Goal: Communication & Community: Answer question/provide support

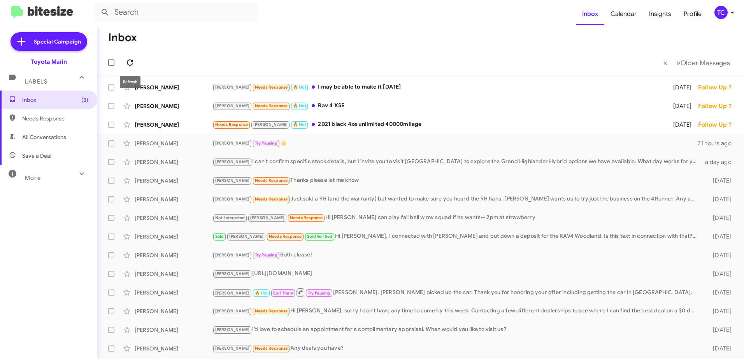
click at [129, 62] on icon at bounding box center [129, 62] width 9 height 9
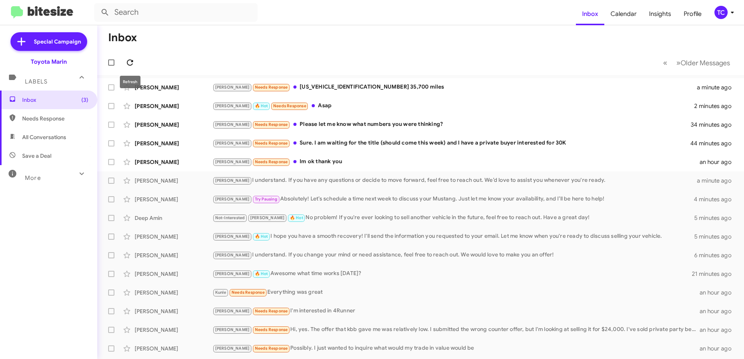
click at [129, 61] on icon at bounding box center [129, 62] width 9 height 9
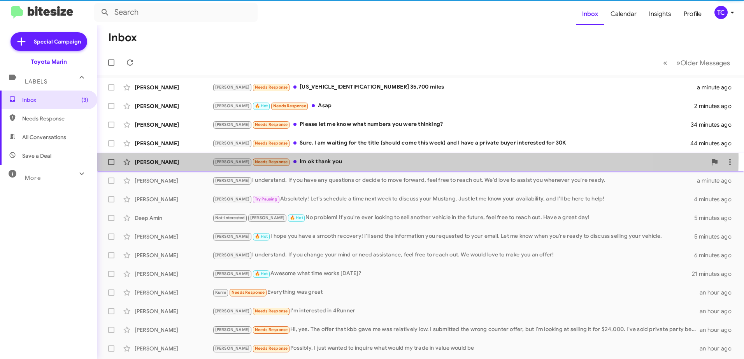
click at [300, 157] on div "[PERSON_NAME] Needs Response Im ok thank you" at bounding box center [459, 161] width 494 height 9
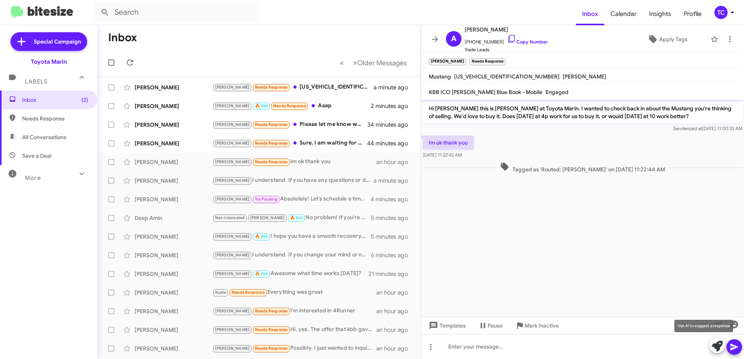
click at [717, 346] on icon at bounding box center [716, 346] width 11 height 11
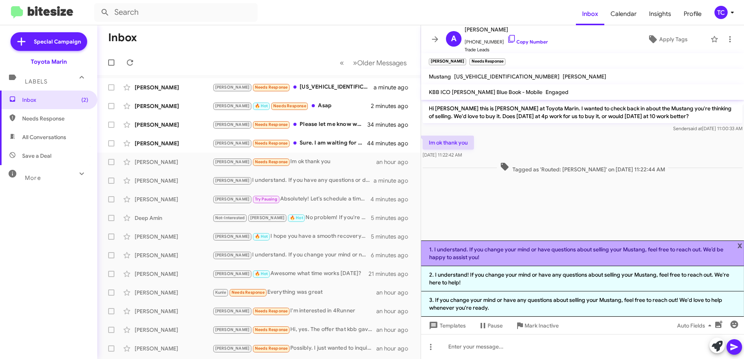
click at [570, 256] on li "1. I understand. If you change your mind or have questions about selling your M…" at bounding box center [582, 254] width 323 height 26
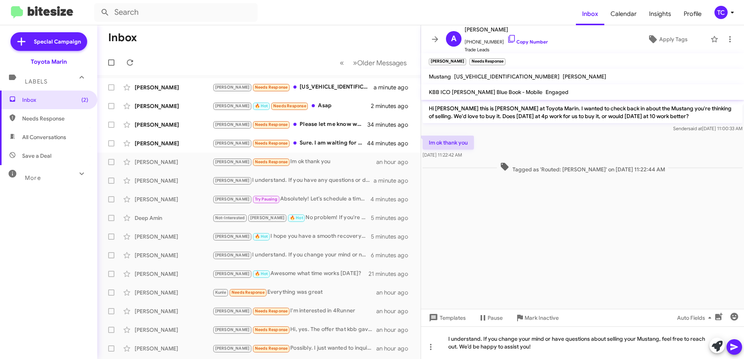
click at [736, 347] on icon at bounding box center [733, 347] width 7 height 7
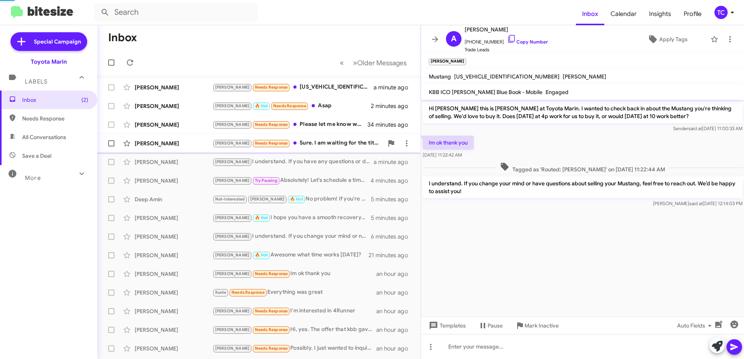
click at [305, 142] on div "[PERSON_NAME] Needs Response Sure. I am waiting for the title (should come this…" at bounding box center [297, 143] width 171 height 9
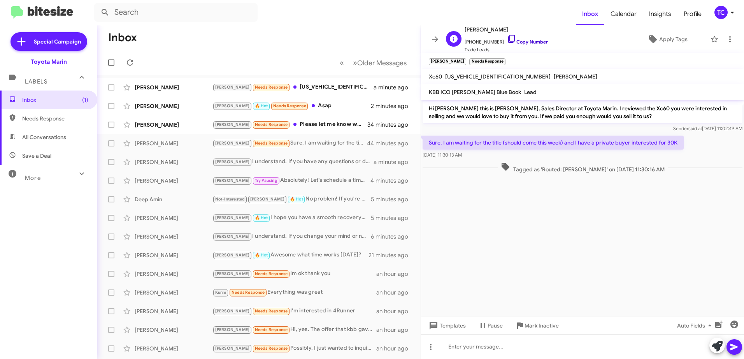
click at [507, 37] on icon at bounding box center [511, 38] width 9 height 9
click at [713, 346] on icon at bounding box center [716, 346] width 11 height 11
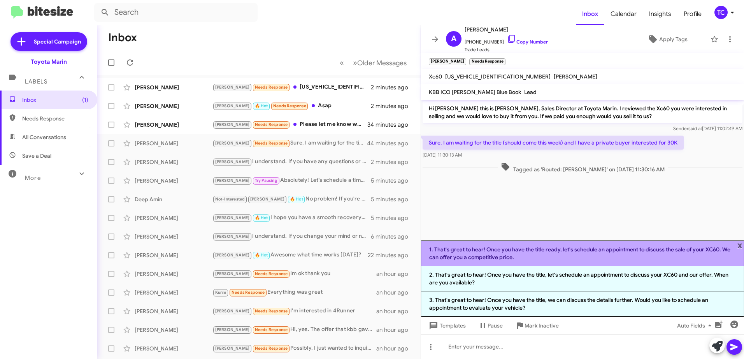
click at [554, 249] on li "1. That's great to hear! Once you have the title ready, let's schedule an appoi…" at bounding box center [582, 254] width 323 height 26
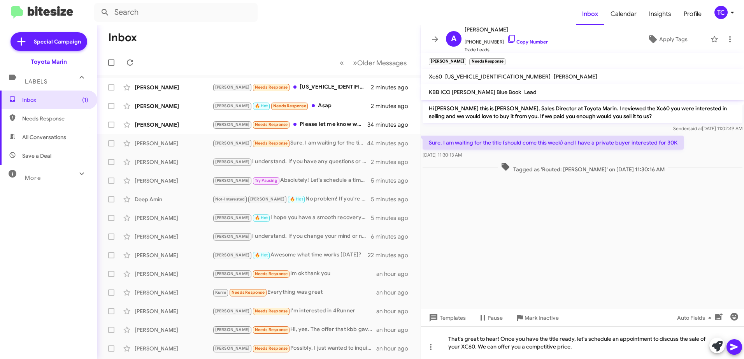
click at [733, 346] on icon at bounding box center [733, 347] width 7 height 7
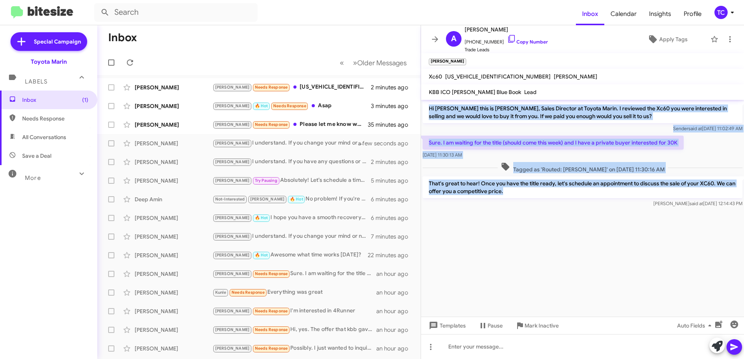
drag, startPoint x: 513, startPoint y: 196, endPoint x: 425, endPoint y: 105, distance: 127.1
click at [425, 105] on div "Hi [PERSON_NAME] this is [PERSON_NAME], Sales Director at Toyota Marin. I revie…" at bounding box center [582, 154] width 323 height 109
copy div "Hi [PERSON_NAME] this is [PERSON_NAME], Sales Director at Toyota Marin. I revie…"
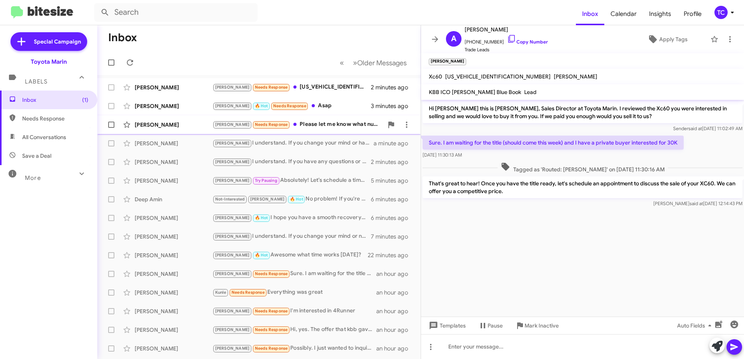
click at [311, 124] on div "[PERSON_NAME] Needs Response Please let me know what numbers you were thinking?" at bounding box center [297, 124] width 171 height 9
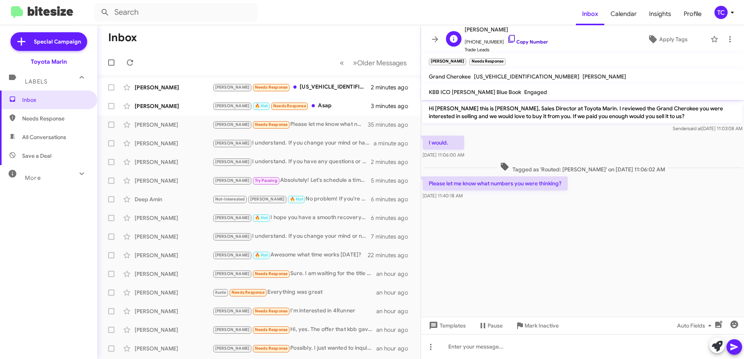
click at [507, 40] on icon at bounding box center [511, 38] width 9 height 9
drag, startPoint x: 713, startPoint y: 345, endPoint x: 685, endPoint y: 333, distance: 30.7
click at [713, 345] on icon at bounding box center [716, 346] width 11 height 11
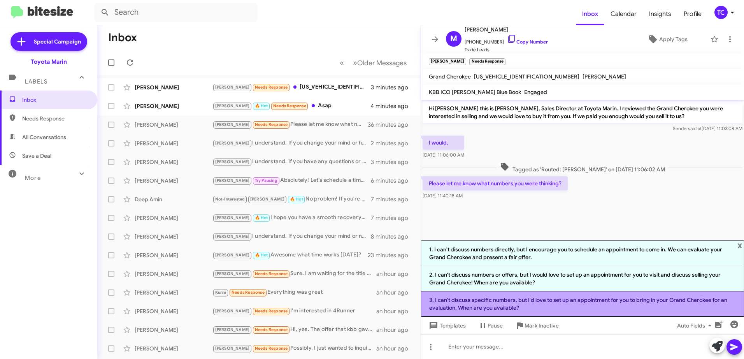
click at [555, 305] on li "3. I can't discuss specific numbers, but I'd love to set up an appointment for …" at bounding box center [582, 304] width 323 height 25
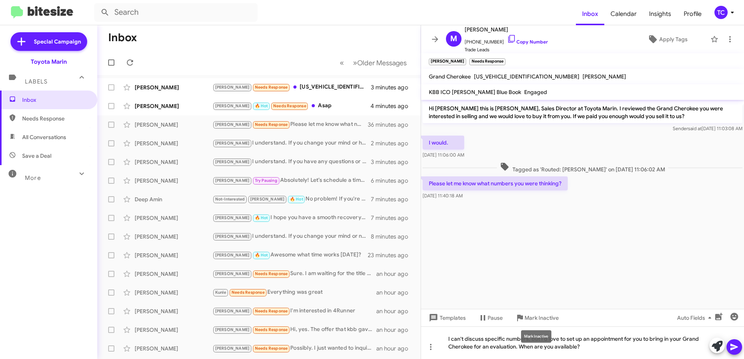
click at [539, 339] on div "Mark Inactive" at bounding box center [536, 337] width 30 height 12
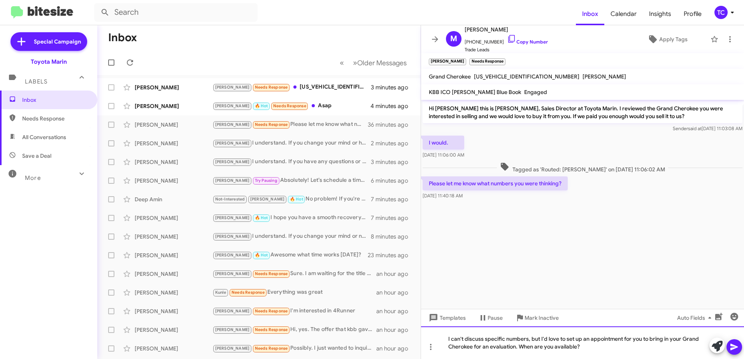
click at [565, 342] on div "I can't discuss specific numbers, but I'd love to set up an appointment for you…" at bounding box center [582, 343] width 323 height 33
click at [541, 338] on div "I can't discuss specific numbers, but I'd love to set up an appointment for you…" at bounding box center [582, 343] width 323 height 33
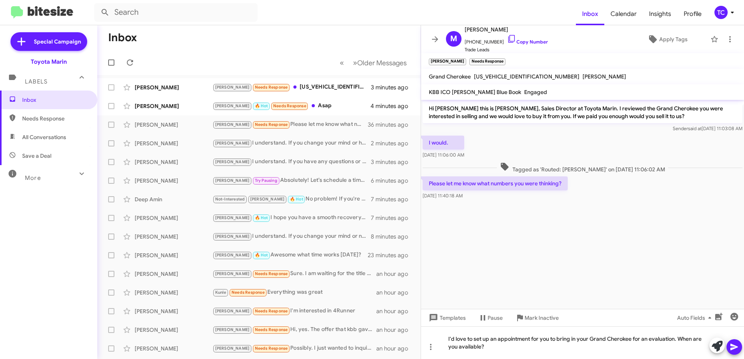
click at [736, 348] on icon at bounding box center [733, 347] width 7 height 7
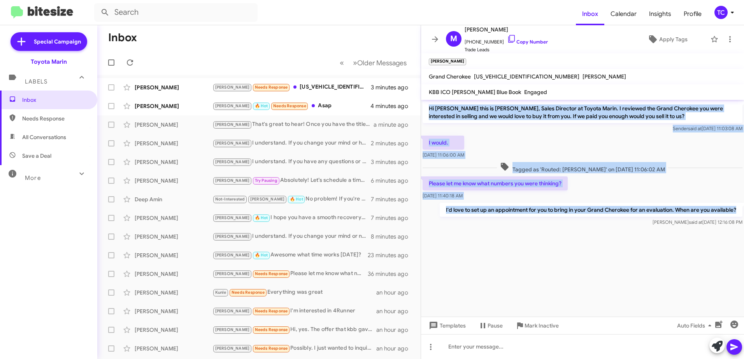
drag, startPoint x: 742, startPoint y: 211, endPoint x: 427, endPoint y: 107, distance: 331.2
click at [427, 107] on div "Hi [PERSON_NAME] this is [PERSON_NAME], Sales Director at Toyota Marin. I revie…" at bounding box center [582, 164] width 323 height 128
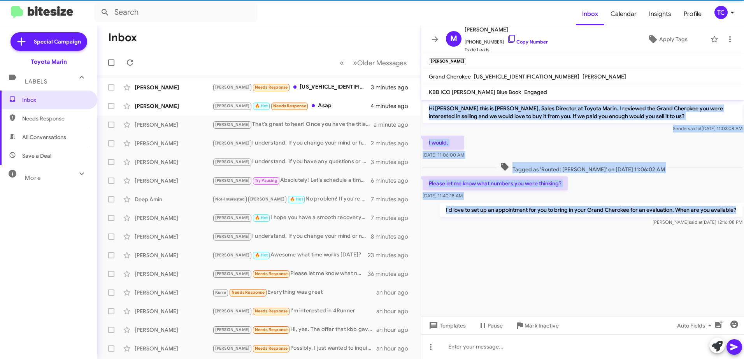
copy div "Hi [PERSON_NAME] this is [PERSON_NAME], Sales Director at Toyota Marin. I revie…"
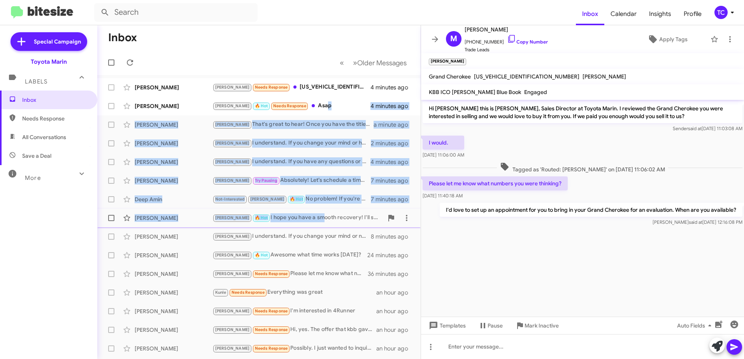
drag, startPoint x: 301, startPoint y: 106, endPoint x: 297, endPoint y: 216, distance: 109.7
click at [297, 216] on mat-action-list "[PERSON_NAME] [PERSON_NAME] Needs Response [US_VEHICLE_IDENTIFICATION_NUMBER] 3…" at bounding box center [258, 263] width 323 height 376
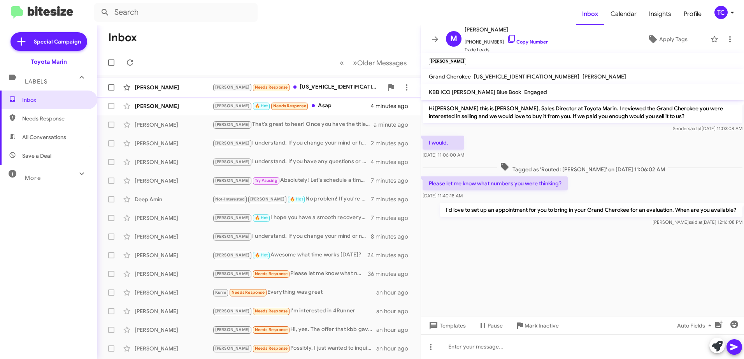
click at [305, 84] on div "[PERSON_NAME] Needs Response [US_VEHICLE_IDENTIFICATION_NUMBER] 35,700 miles" at bounding box center [297, 87] width 171 height 9
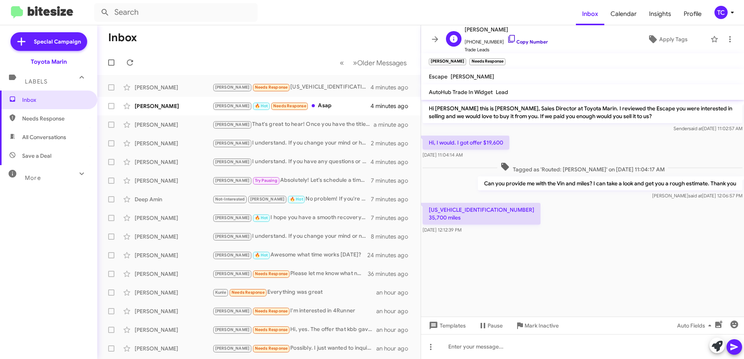
click at [507, 40] on icon at bounding box center [511, 38] width 9 height 9
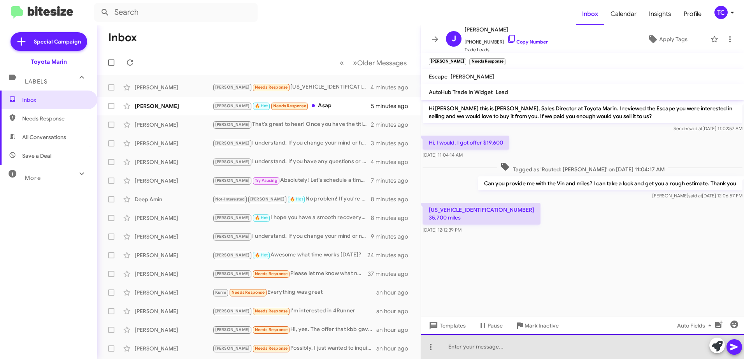
click at [642, 353] on div at bounding box center [582, 346] width 323 height 25
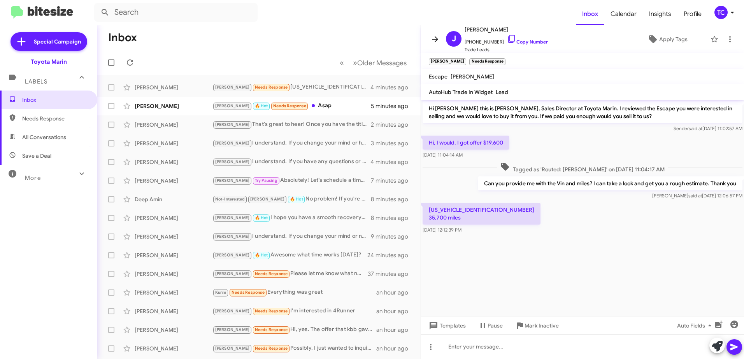
click at [432, 38] on icon at bounding box center [434, 39] width 9 height 9
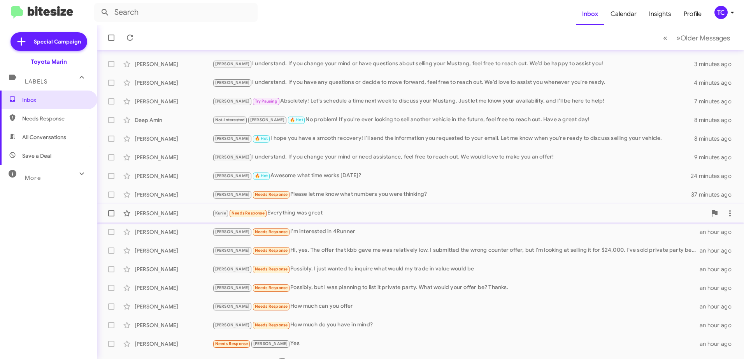
scroll to position [92, 0]
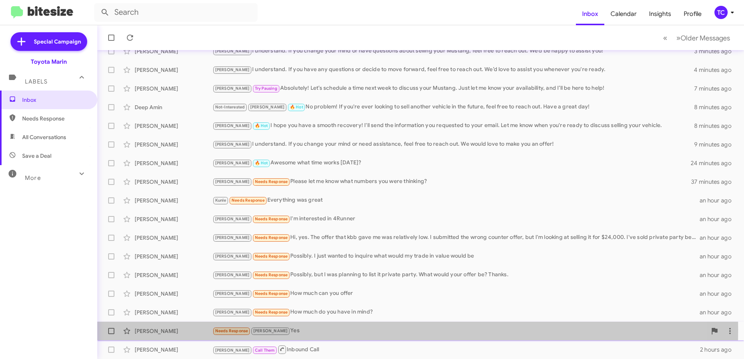
click at [277, 330] on div "Needs Response [PERSON_NAME] Yes" at bounding box center [459, 331] width 494 height 9
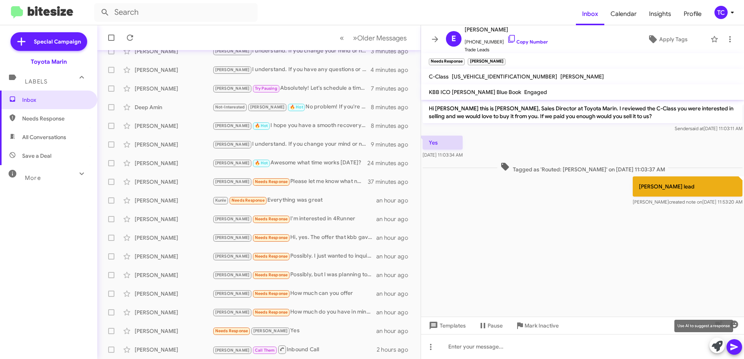
drag, startPoint x: 714, startPoint y: 346, endPoint x: 654, endPoint y: 219, distance: 140.9
click at [714, 346] on icon at bounding box center [716, 346] width 11 height 11
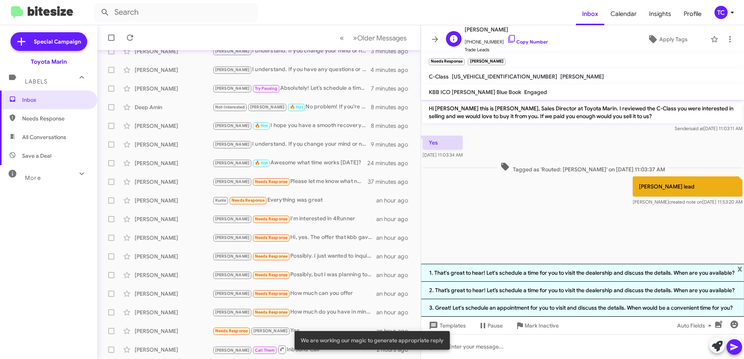
drag, startPoint x: 503, startPoint y: 39, endPoint x: 465, endPoint y: 39, distance: 38.5
click at [507, 39] on icon at bounding box center [511, 38] width 9 height 9
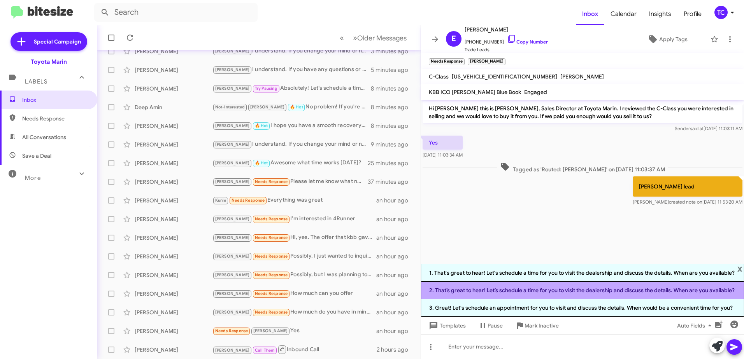
click at [589, 292] on li "2. That’s great to hear! Let’s schedule a time for you to visit the dealership …" at bounding box center [582, 290] width 323 height 17
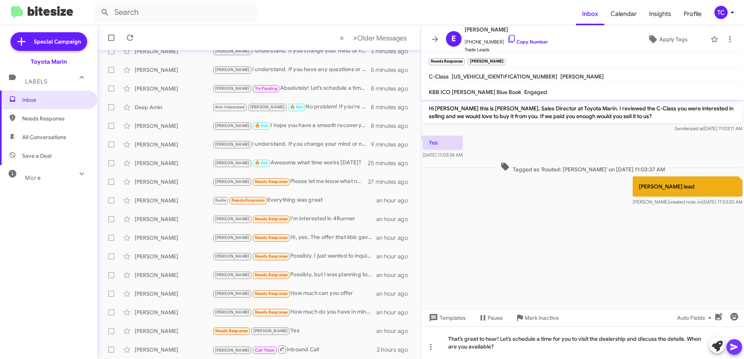
click at [733, 345] on icon at bounding box center [733, 347] width 9 height 9
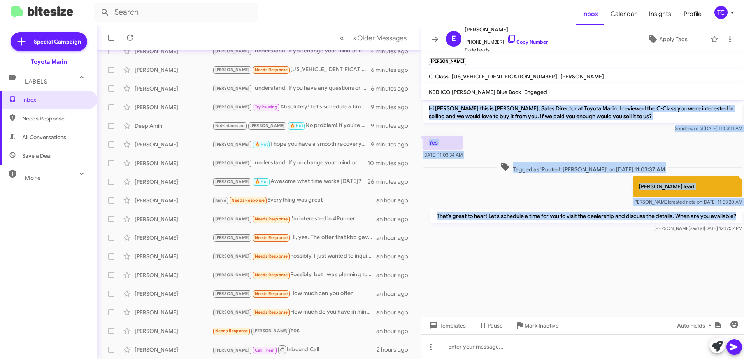
drag, startPoint x: 739, startPoint y: 219, endPoint x: 427, endPoint y: 108, distance: 331.4
click at [427, 108] on div "Hi [PERSON_NAME] this is [PERSON_NAME], Sales Director at Toyota Marin. I revie…" at bounding box center [582, 167] width 323 height 134
copy div "Hi [PERSON_NAME] this is [PERSON_NAME], Sales Director at Toyota Marin. I revie…"
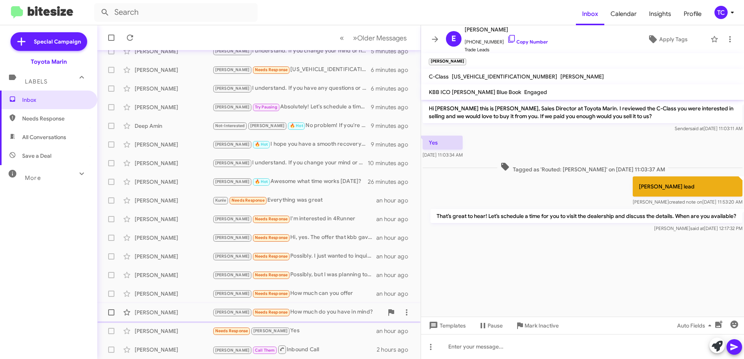
click at [302, 313] on div "[PERSON_NAME] Needs Response How much do you have in mind?" at bounding box center [297, 312] width 171 height 9
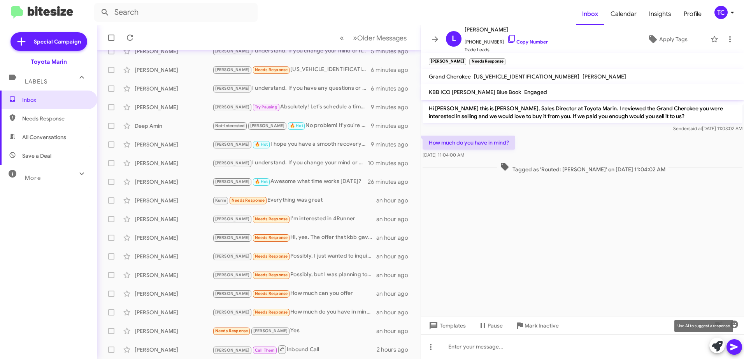
click at [716, 345] on icon at bounding box center [716, 346] width 11 height 11
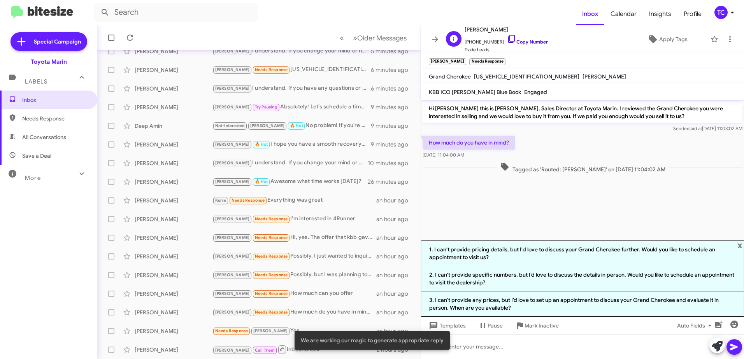
click at [508, 35] on icon at bounding box center [511, 39] width 7 height 8
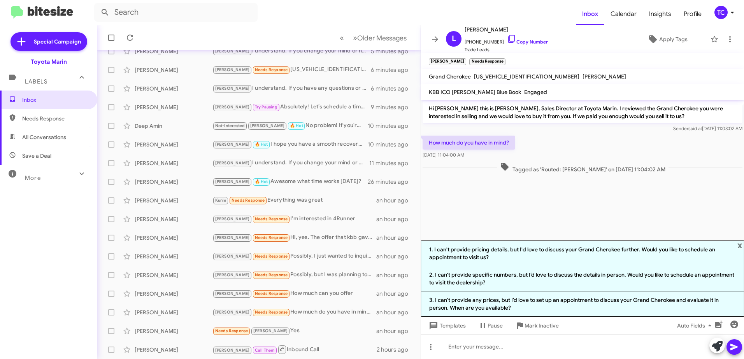
click at [601, 297] on li "3. I can't provide any prices, but I’d love to set up an appointment to discuss…" at bounding box center [582, 304] width 323 height 25
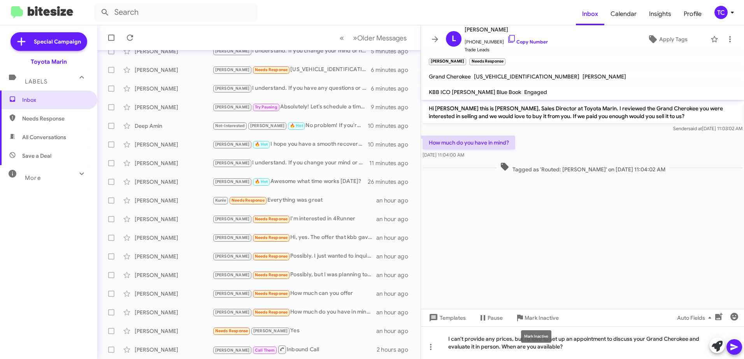
click at [522, 340] on div "Mark Inactive" at bounding box center [536, 337] width 30 height 12
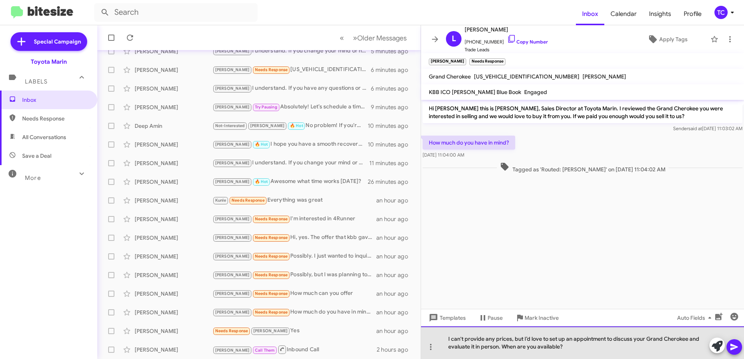
click at [523, 337] on div "I can't provide any prices, but I’d love to set up an appointment to discuss yo…" at bounding box center [582, 343] width 323 height 33
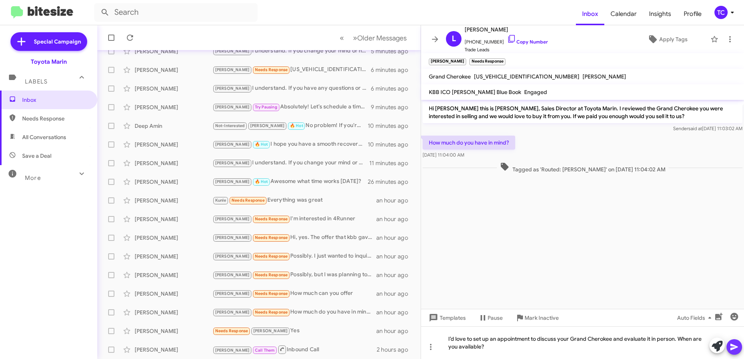
click at [734, 345] on icon at bounding box center [733, 347] width 9 height 9
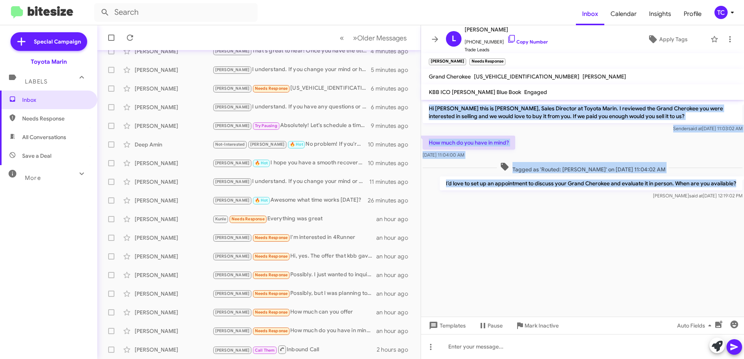
drag, startPoint x: 738, startPoint y: 181, endPoint x: 422, endPoint y: 108, distance: 324.6
click at [422, 108] on div "Hi [PERSON_NAME] this is [PERSON_NAME], Sales Director at Toyota Marin. I revie…" at bounding box center [582, 150] width 323 height 101
copy div "Hi [PERSON_NAME] this is [PERSON_NAME], Sales Director at Toyota Marin. I revie…"
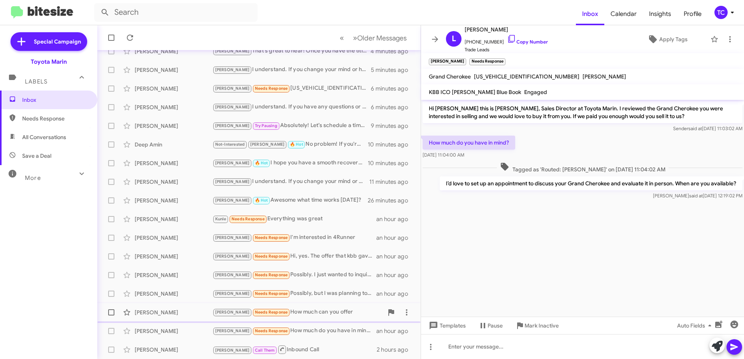
click at [306, 317] on div "[PERSON_NAME] Needs Response How much can you offer" at bounding box center [297, 312] width 171 height 9
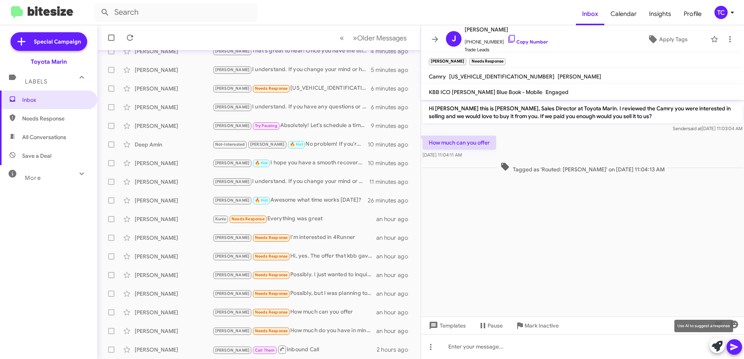
click at [713, 346] on icon at bounding box center [716, 346] width 11 height 11
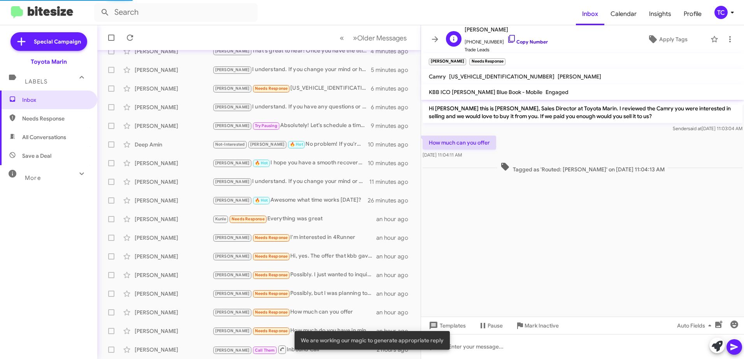
click at [507, 36] on icon at bounding box center [511, 38] width 9 height 9
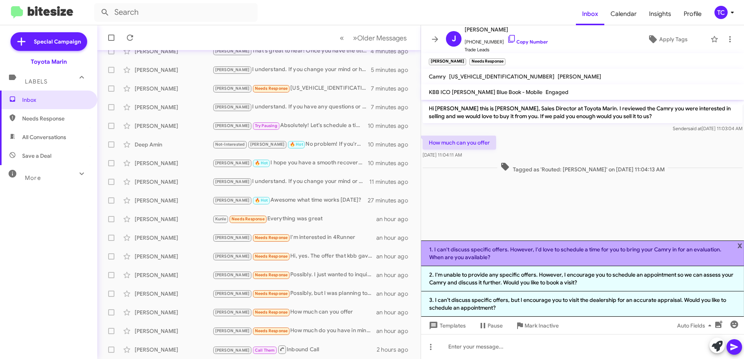
click at [569, 252] on li "1. I can't discuss specific offers. However, I'd love to schedule a time for yo…" at bounding box center [582, 254] width 323 height 26
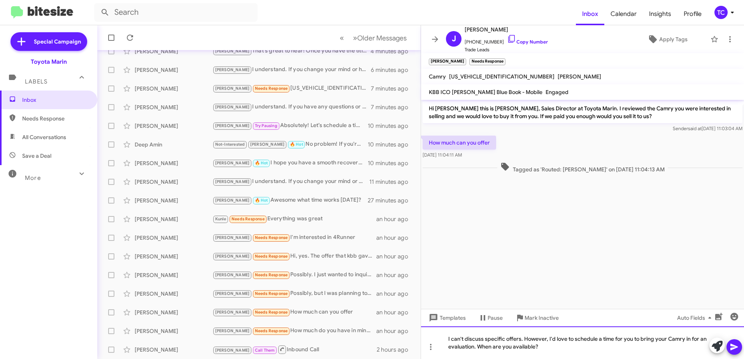
click at [549, 337] on div "I can't discuss specific offers. However, I'd love to schedule a time for you t…" at bounding box center [582, 343] width 323 height 33
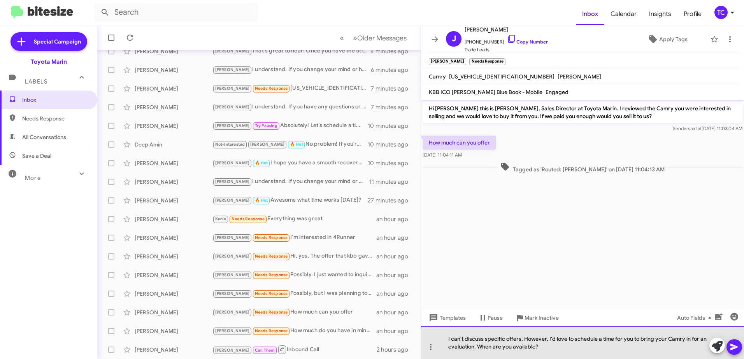
click at [548, 337] on div "I can't discuss specific offers. However, I'd love to schedule a time for you t…" at bounding box center [582, 343] width 323 height 33
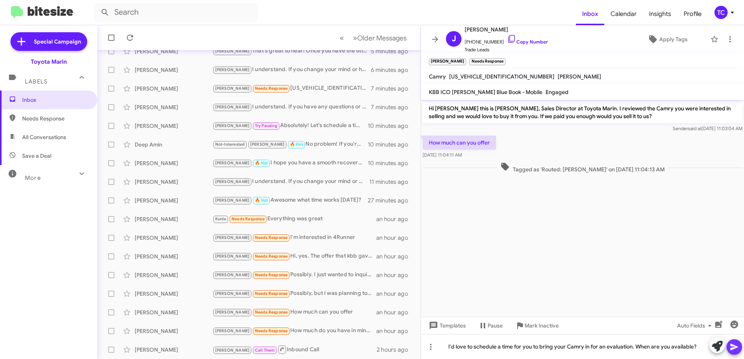
click at [731, 346] on icon at bounding box center [733, 347] width 7 height 7
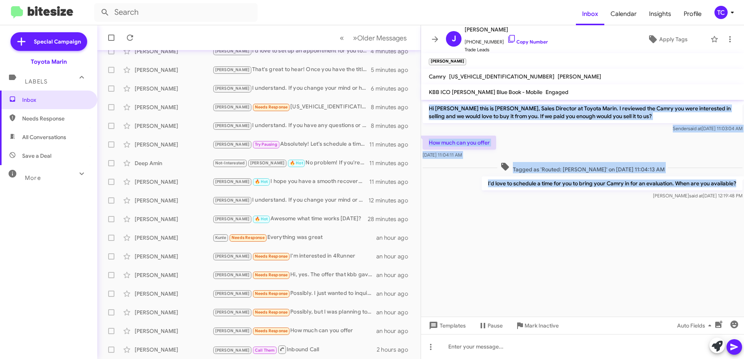
drag, startPoint x: 738, startPoint y: 183, endPoint x: 425, endPoint y: 107, distance: 322.1
click at [425, 107] on div "Hi [PERSON_NAME] this is [PERSON_NAME], Sales Director at Toyota Marin. I revie…" at bounding box center [582, 150] width 323 height 101
copy div "Hi [PERSON_NAME] this is [PERSON_NAME], Sales Director at Toyota Marin. I revie…"
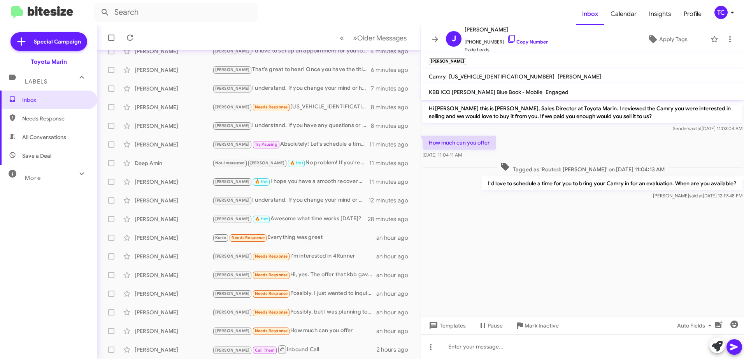
click at [530, 262] on cdk-virtual-scroll-viewport "Hi [PERSON_NAME] this is [PERSON_NAME], Sales Director at Toyota Marin. I revie…" at bounding box center [582, 208] width 323 height 217
click at [320, 312] on div "[PERSON_NAME] Needs Response Possibly, but I was planning to list it private pa…" at bounding box center [297, 312] width 171 height 9
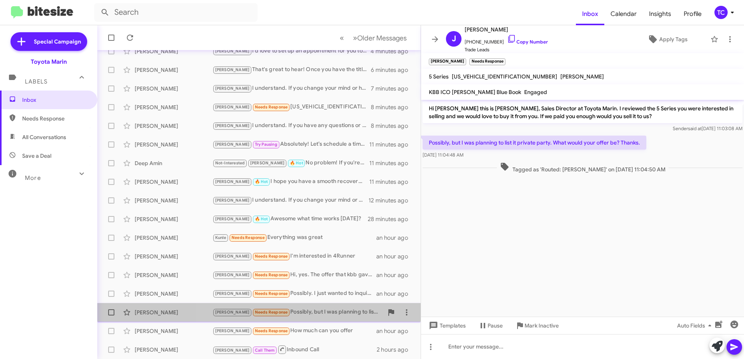
click at [311, 315] on div "[PERSON_NAME] Needs Response Possibly, but I was planning to list it private pa…" at bounding box center [297, 312] width 171 height 9
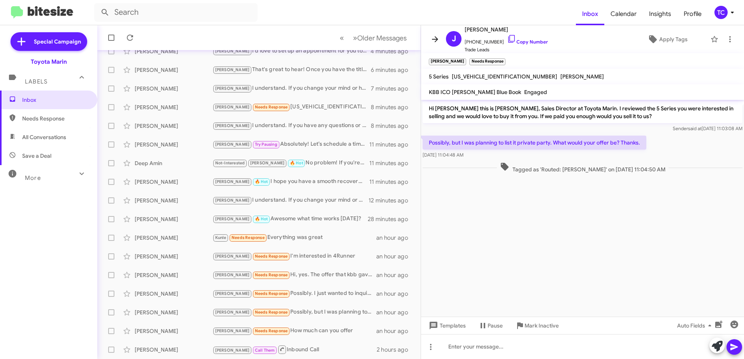
click at [438, 36] on icon at bounding box center [434, 39] width 9 height 9
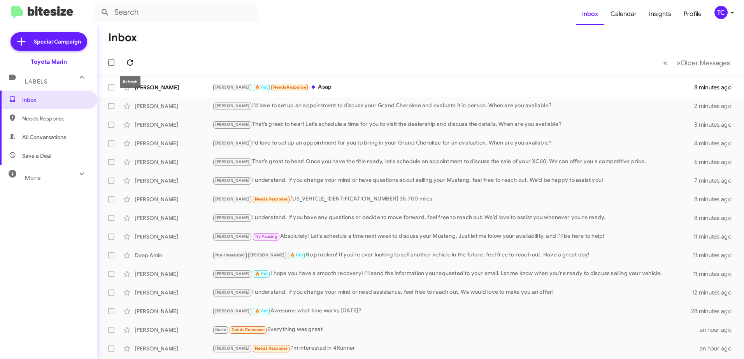
click at [130, 58] on button at bounding box center [130, 63] width 16 height 16
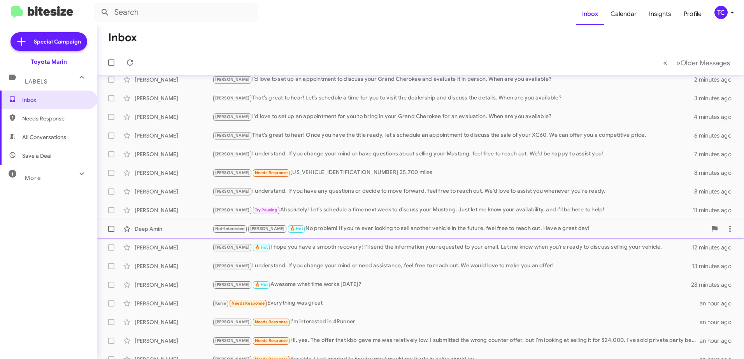
scroll to position [92, 0]
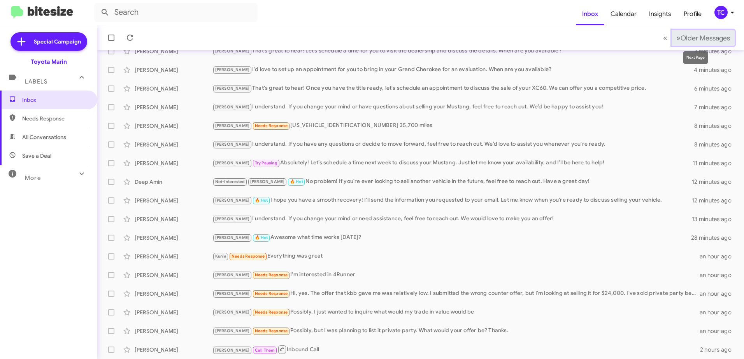
click at [673, 32] on button "» Next Older Messages" at bounding box center [702, 38] width 63 height 16
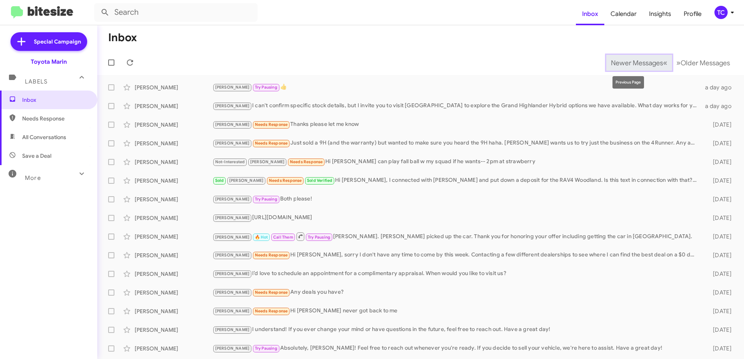
click at [625, 66] on span "Newer Messages" at bounding box center [637, 63] width 52 height 9
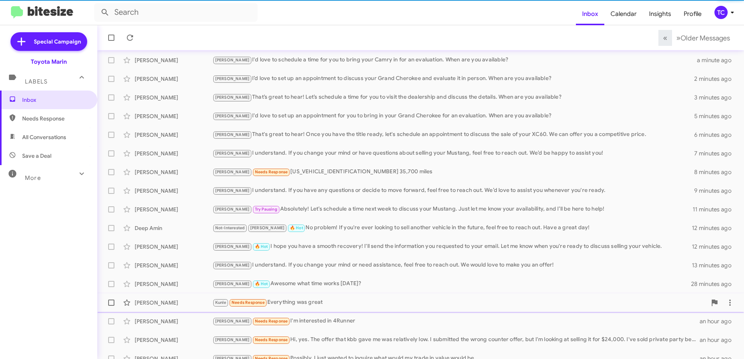
scroll to position [92, 0]
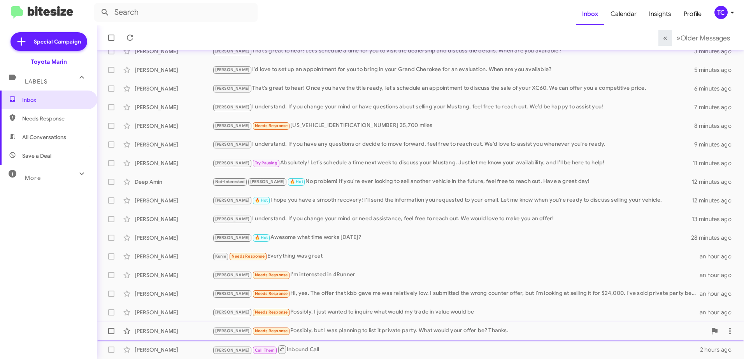
click at [325, 325] on div "[PERSON_NAME] [PERSON_NAME] Needs Response Possibly, but I was planning to list…" at bounding box center [420, 332] width 634 height 16
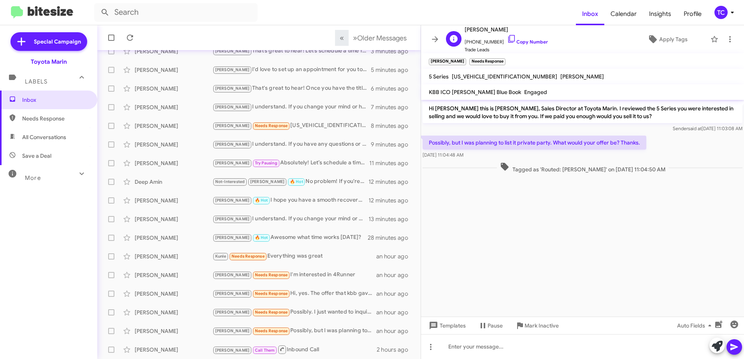
drag, startPoint x: 505, startPoint y: 38, endPoint x: 485, endPoint y: 33, distance: 20.9
click at [507, 38] on icon at bounding box center [511, 38] width 9 height 9
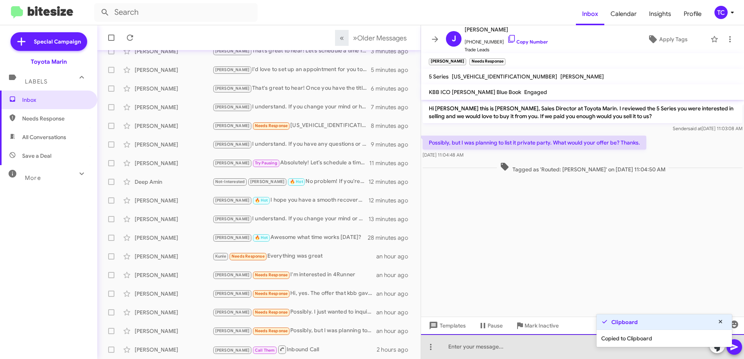
click at [586, 355] on div at bounding box center [582, 346] width 323 height 25
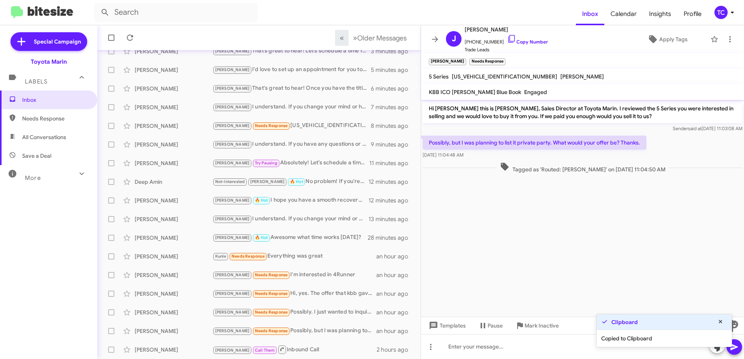
click at [717, 350] on icon at bounding box center [716, 346] width 11 height 11
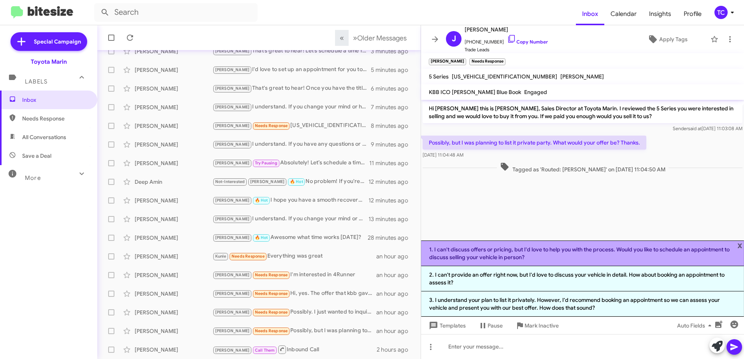
click at [555, 259] on li "1. I can't discuss offers or pricing, but I'd love to help you with the process…" at bounding box center [582, 254] width 323 height 26
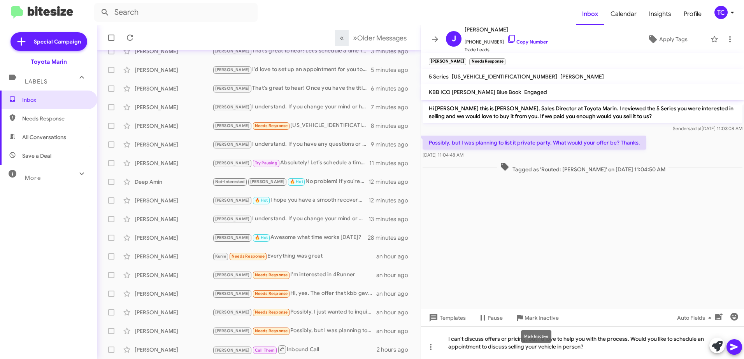
click at [542, 339] on div "Mark Inactive" at bounding box center [536, 337] width 30 height 12
click at [718, 345] on icon at bounding box center [716, 346] width 11 height 11
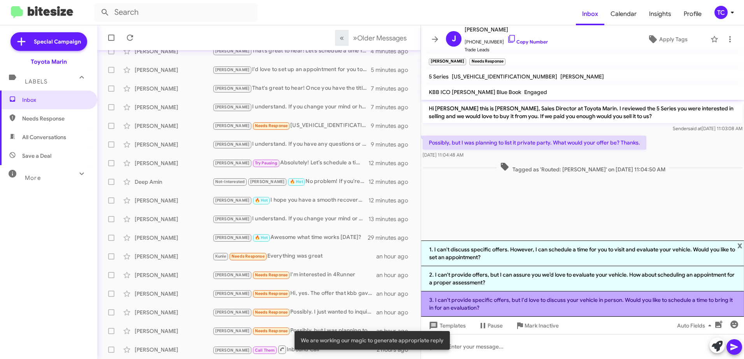
click at [573, 301] on li "3. I can't provide specific offers, but I'd love to discuss your vehicle in per…" at bounding box center [582, 304] width 323 height 25
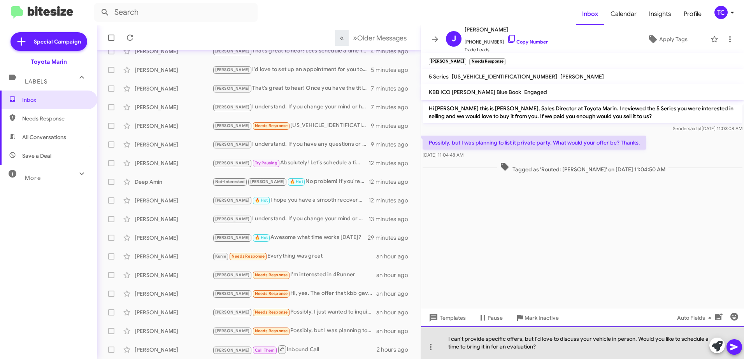
click at [533, 339] on div "I can't provide specific offers, but I'd love to discuss your vehicle in person…" at bounding box center [582, 343] width 323 height 33
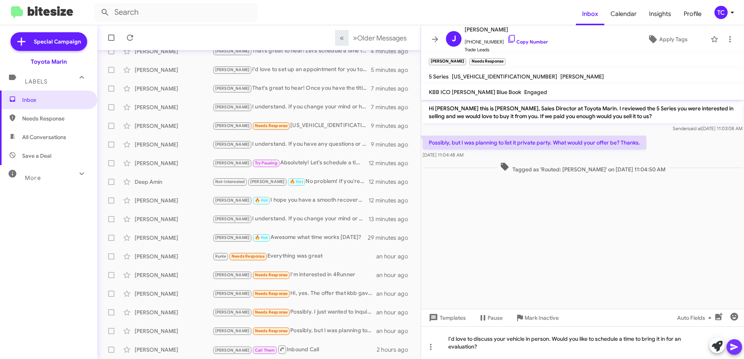
drag, startPoint x: 735, startPoint y: 345, endPoint x: 630, endPoint y: 244, distance: 145.5
click at [735, 344] on icon at bounding box center [733, 347] width 9 height 9
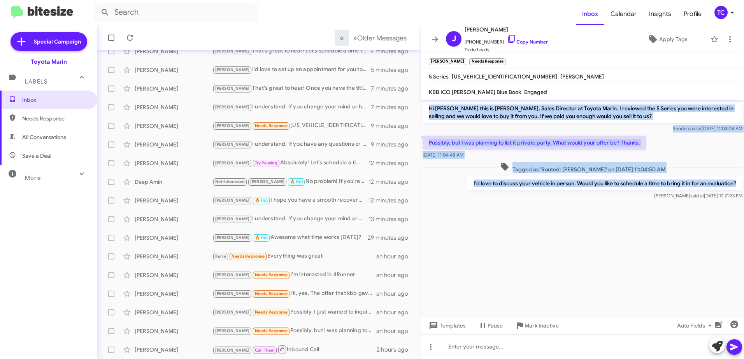
drag, startPoint x: 737, startPoint y: 184, endPoint x: 428, endPoint y: 110, distance: 317.8
click at [428, 110] on div "Hi [PERSON_NAME] this is [PERSON_NAME], Sales Director at Toyota Marin. I revie…" at bounding box center [582, 150] width 323 height 101
copy div "Hi [PERSON_NAME] this is [PERSON_NAME], Sales Director at Toyota Marin. I revie…"
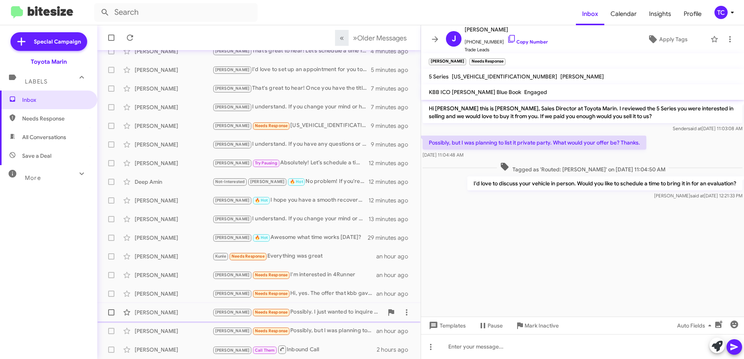
click at [312, 314] on div "[PERSON_NAME] Needs Response Possibly. I just wanted to inquire what would my t…" at bounding box center [297, 312] width 171 height 9
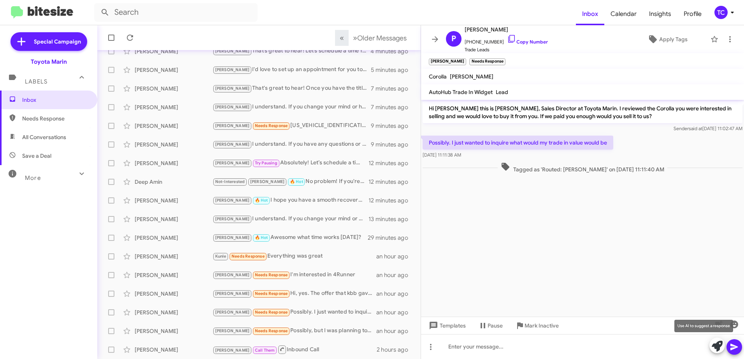
click at [712, 346] on icon at bounding box center [716, 346] width 11 height 11
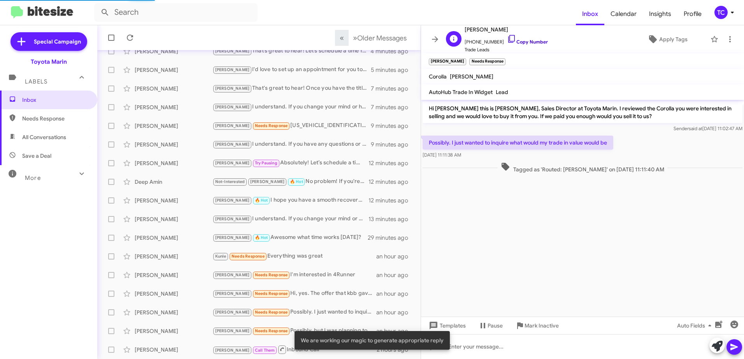
click at [507, 42] on icon at bounding box center [511, 38] width 9 height 9
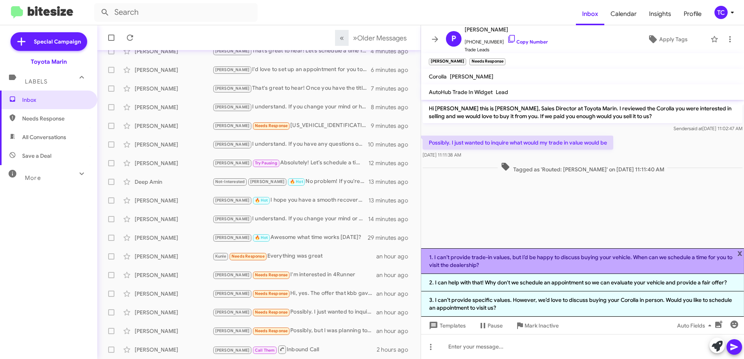
click at [580, 261] on li "1. I can’t provide trade-in values, but I’d be happy to discuss buying your veh…" at bounding box center [582, 261] width 323 height 26
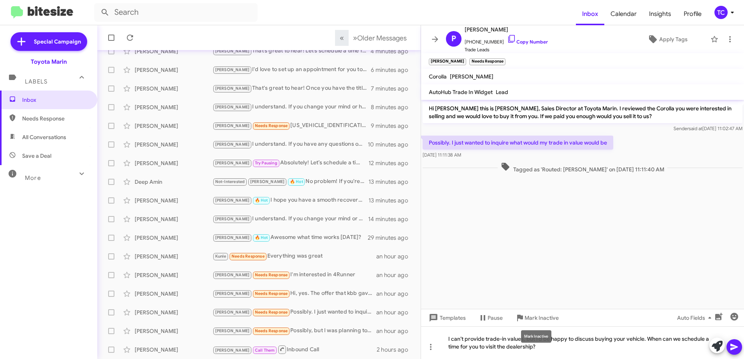
click at [533, 337] on div "Mark Inactive" at bounding box center [536, 337] width 30 height 12
click at [535, 336] on div "Mark Inactive" at bounding box center [536, 337] width 30 height 12
click at [523, 340] on div "Mark Inactive" at bounding box center [536, 337] width 30 height 12
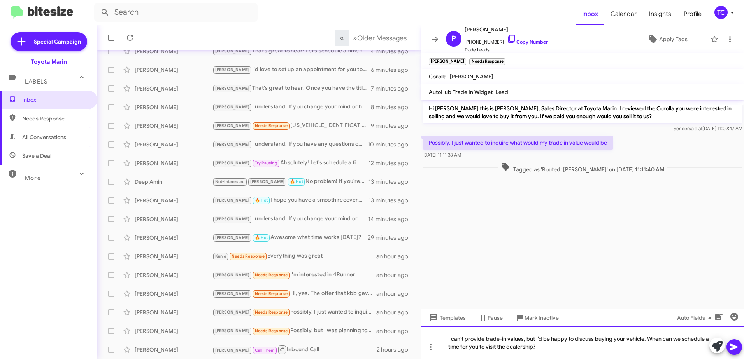
click at [563, 343] on div "I can’t provide trade-in values, but I’d be happy to discuss buying your vehicl…" at bounding box center [582, 343] width 323 height 33
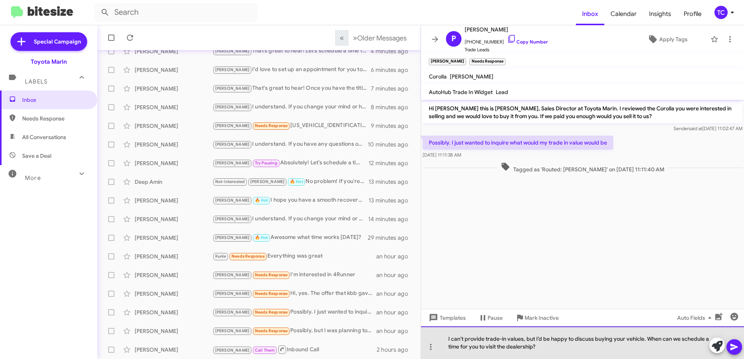
click at [535, 337] on div "I can’t provide trade-in values, but I’d be happy to discuss buying your vehicl…" at bounding box center [582, 343] width 323 height 33
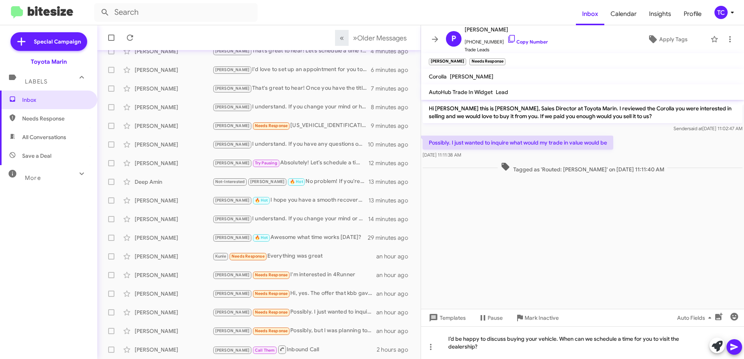
click at [730, 344] on icon at bounding box center [733, 347] width 9 height 9
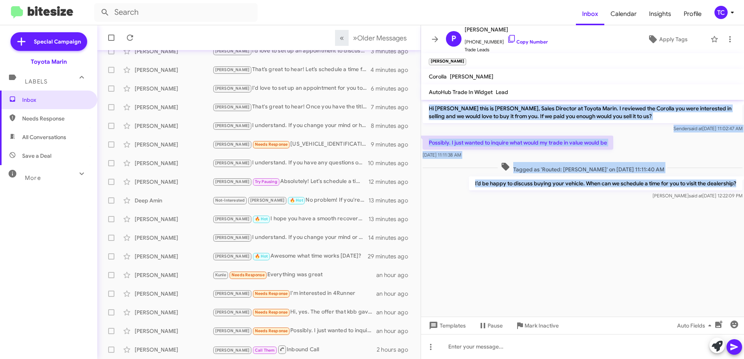
drag, startPoint x: 738, startPoint y: 183, endPoint x: 426, endPoint y: 107, distance: 320.5
click at [426, 107] on div "Hi [PERSON_NAME] this is [PERSON_NAME], Sales Director at Toyota Marin. I revie…" at bounding box center [582, 150] width 323 height 101
copy div "Hi [PERSON_NAME] this is [PERSON_NAME], Sales Director at Toyota Marin. I revie…"
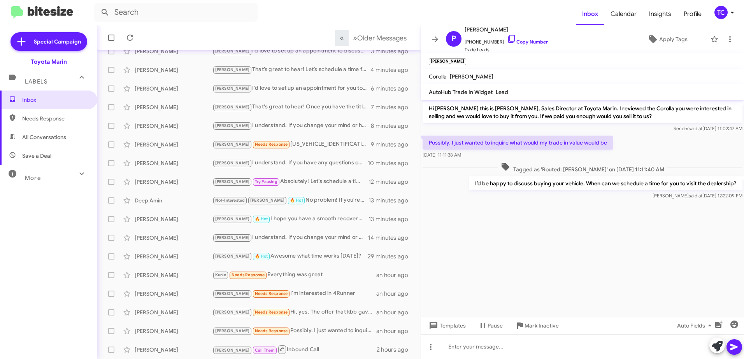
drag, startPoint x: 486, startPoint y: 245, endPoint x: 444, endPoint y: 124, distance: 128.0
click at [480, 234] on cdk-virtual-scroll-viewport "Hi [PERSON_NAME] this is [PERSON_NAME], Sales Director at Toyota Marin. I revie…" at bounding box center [582, 208] width 323 height 217
click at [435, 38] on icon at bounding box center [434, 39] width 9 height 9
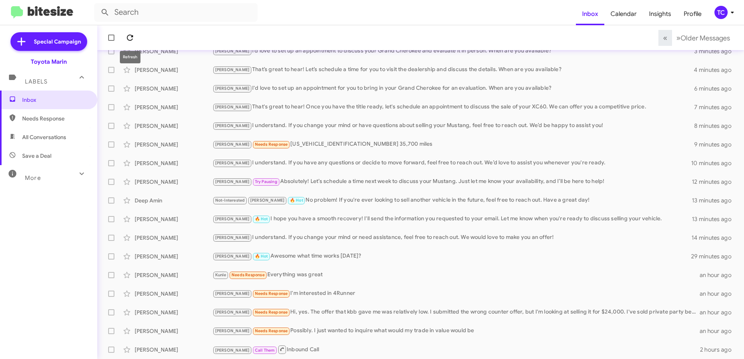
click at [127, 37] on icon at bounding box center [130, 38] width 6 height 6
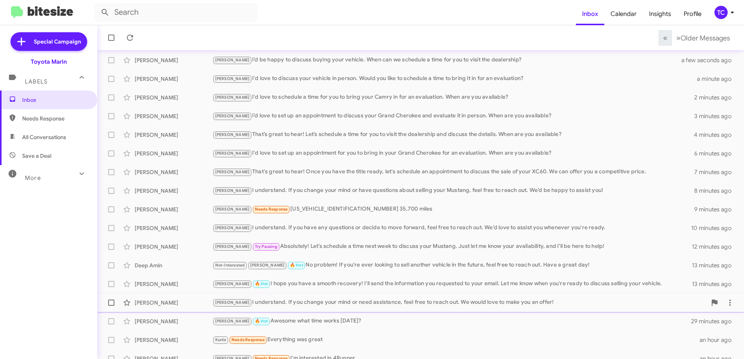
scroll to position [92, 0]
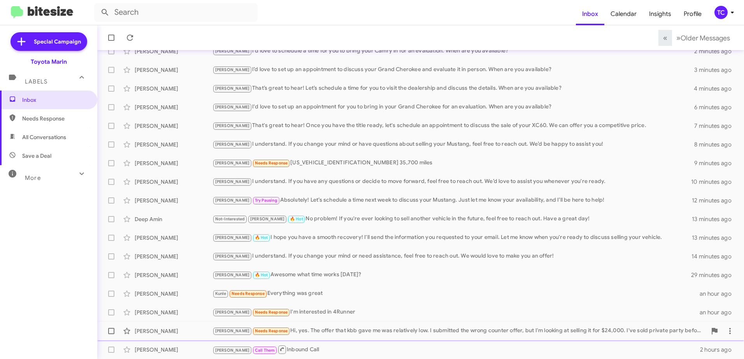
click at [320, 331] on div "[PERSON_NAME] Needs Response Hi, yes. The offer that kbb gave me was relatively…" at bounding box center [459, 331] width 494 height 9
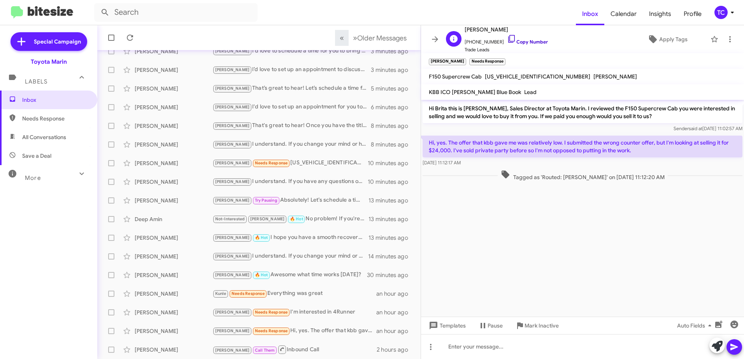
click at [508, 41] on icon at bounding box center [511, 39] width 7 height 8
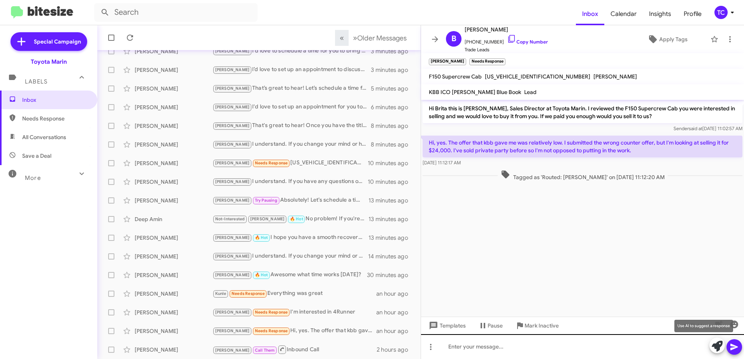
drag, startPoint x: 718, startPoint y: 348, endPoint x: 698, endPoint y: 343, distance: 20.8
click at [718, 348] on icon at bounding box center [716, 346] width 11 height 11
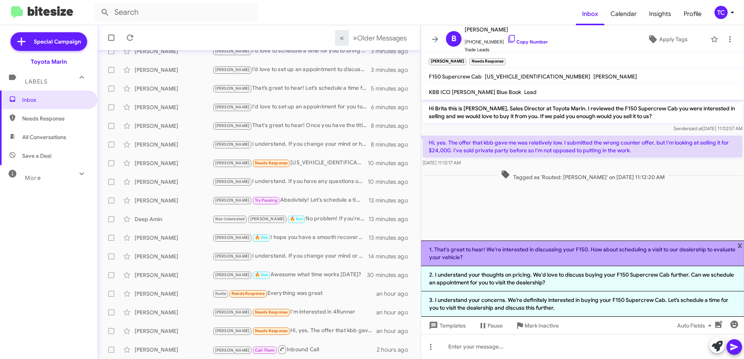
click at [578, 253] on li "1. That's great to hear! We're interested in discussing your F150. How about sc…" at bounding box center [582, 254] width 323 height 26
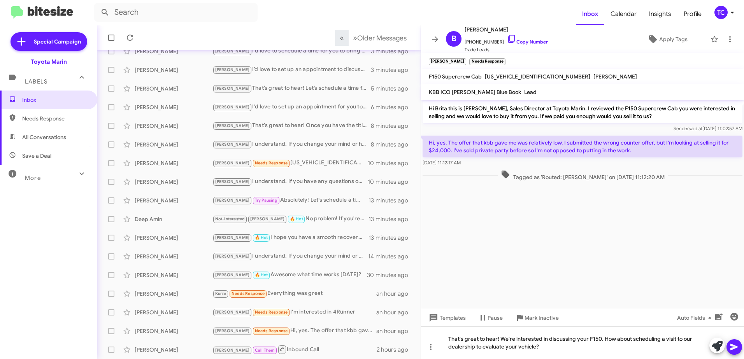
click at [734, 345] on icon at bounding box center [733, 347] width 9 height 9
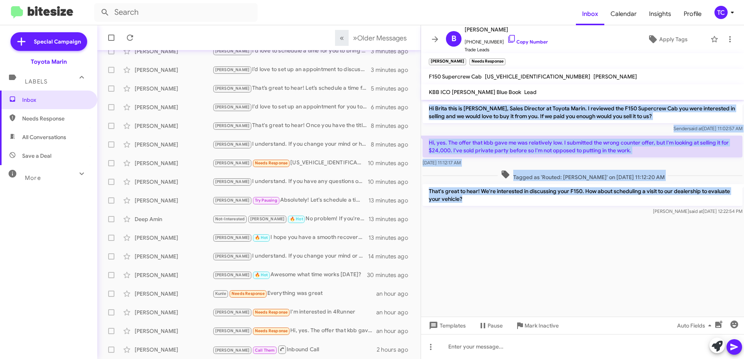
drag, startPoint x: 473, startPoint y: 200, endPoint x: 427, endPoint y: 107, distance: 104.0
click at [427, 107] on div "Hi Brita this is [PERSON_NAME], Sales Director at Toyota Marin. I reviewed the …" at bounding box center [582, 158] width 323 height 117
copy div "Hi Brita this is [PERSON_NAME], Sales Director at Toyota Marin. I reviewed the …"
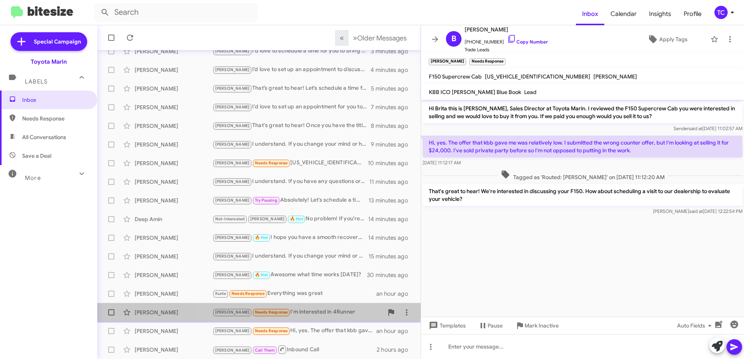
click at [313, 311] on div "[PERSON_NAME] Needs Response I'm interested in 4Runner" at bounding box center [297, 312] width 171 height 9
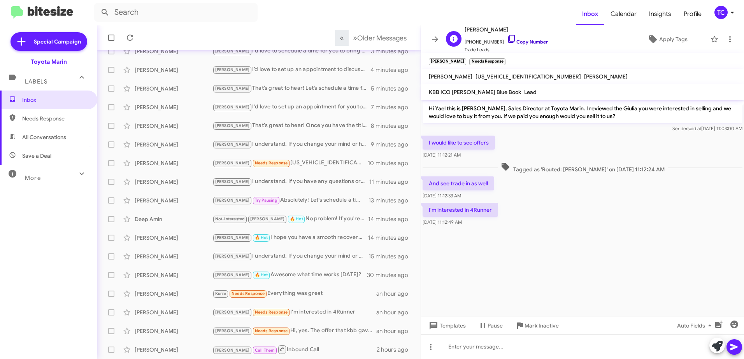
click at [507, 37] on icon at bounding box center [511, 38] width 9 height 9
click at [712, 341] on icon at bounding box center [716, 346] width 11 height 11
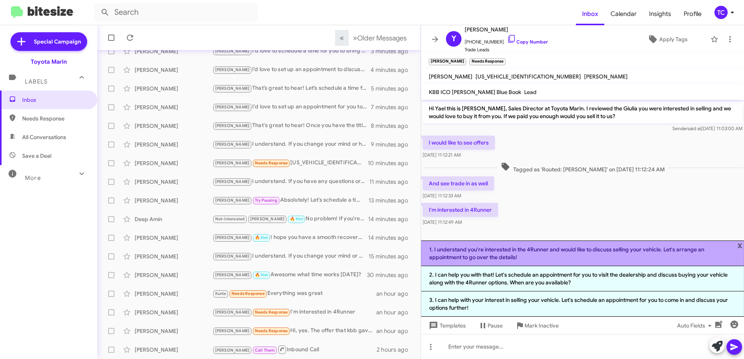
click at [563, 252] on li "1. I understand you're interested in the 4Runner and would like to discuss sell…" at bounding box center [582, 254] width 323 height 26
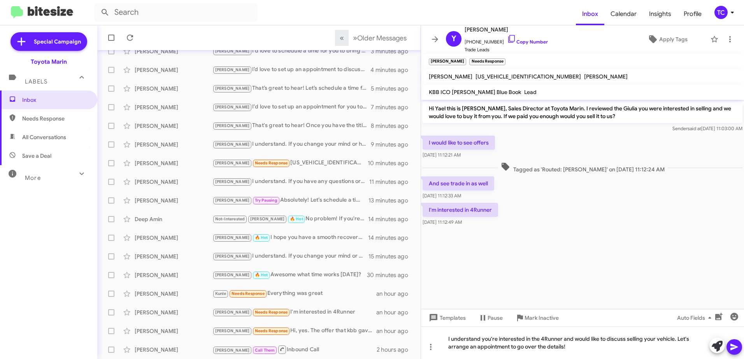
drag, startPoint x: 735, startPoint y: 348, endPoint x: 556, endPoint y: 226, distance: 216.4
click at [734, 344] on icon at bounding box center [733, 347] width 9 height 9
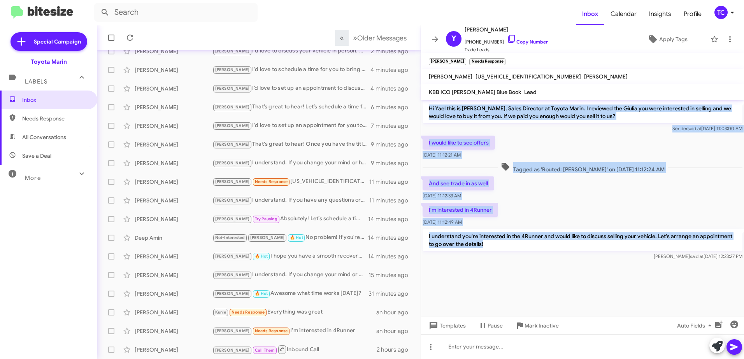
drag, startPoint x: 498, startPoint y: 243, endPoint x: 428, endPoint y: 108, distance: 151.5
click at [428, 108] on div "Hi Yael this is [PERSON_NAME], Sales Director at Toyota Marin. I reviewed the G…" at bounding box center [582, 181] width 323 height 162
copy div "Hi Yael this is [PERSON_NAME], Sales Director at Toyota Marin. I reviewed the G…"
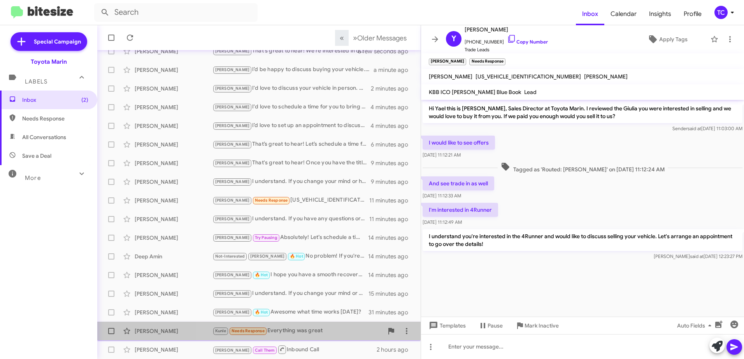
click at [314, 331] on div "Kunle Needs Response Everything was great" at bounding box center [297, 331] width 171 height 9
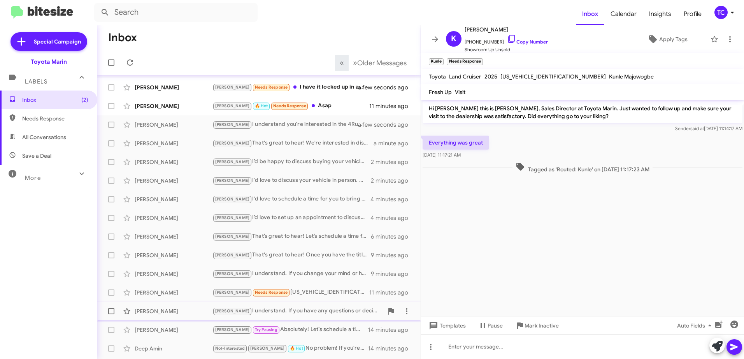
scroll to position [92, 0]
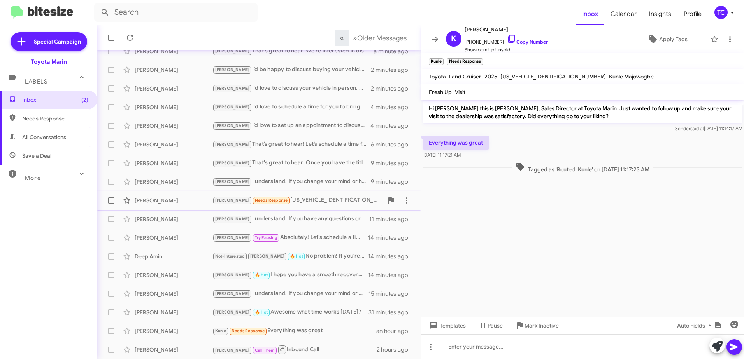
click at [301, 201] on div "[PERSON_NAME] Needs Response [US_VEHICLE_IDENTIFICATION_NUMBER] 35,700 miles" at bounding box center [297, 200] width 171 height 9
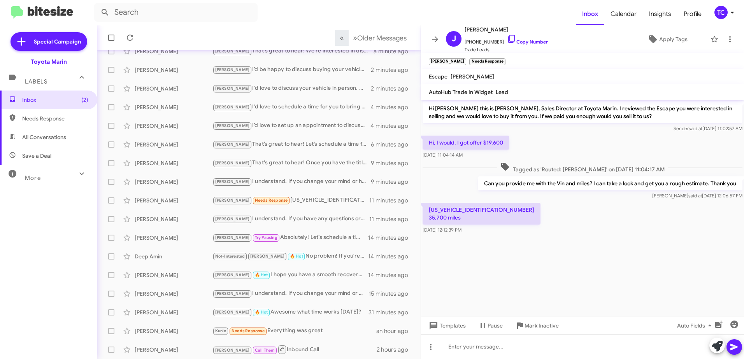
click at [467, 208] on p "[US_VEHICLE_IDENTIFICATION_NUMBER] 35,700 miles" at bounding box center [481, 214] width 118 height 22
copy p "[US_VEHICLE_IDENTIFICATION_NUMBER]"
click at [507, 38] on icon at bounding box center [511, 38] width 9 height 9
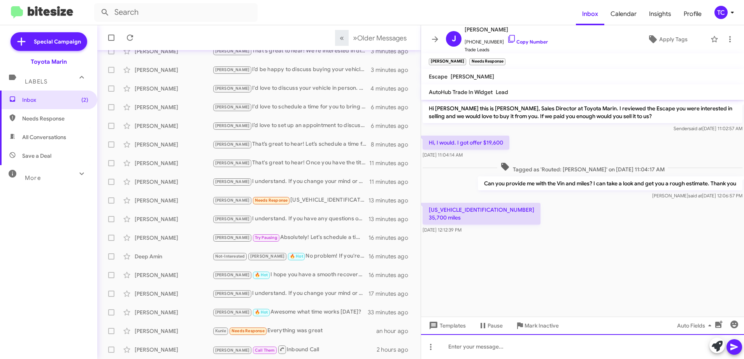
click at [661, 348] on div at bounding box center [582, 346] width 323 height 25
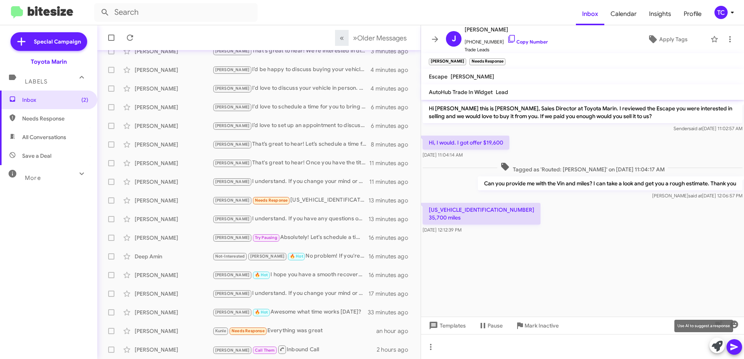
drag, startPoint x: 714, startPoint y: 344, endPoint x: 403, endPoint y: 275, distance: 318.3
click at [713, 344] on icon at bounding box center [716, 346] width 11 height 11
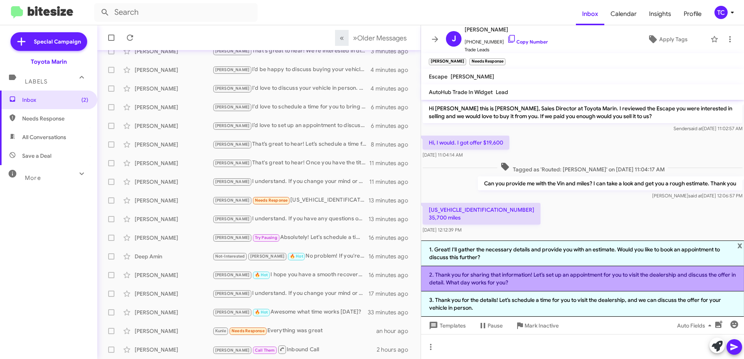
click at [534, 278] on li "2. Thank you for sharing that information! Let’s set up an appointment for you …" at bounding box center [582, 278] width 323 height 25
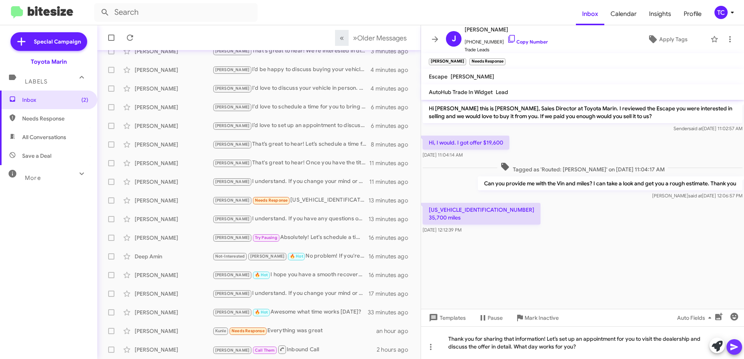
click at [737, 346] on icon at bounding box center [733, 347] width 9 height 9
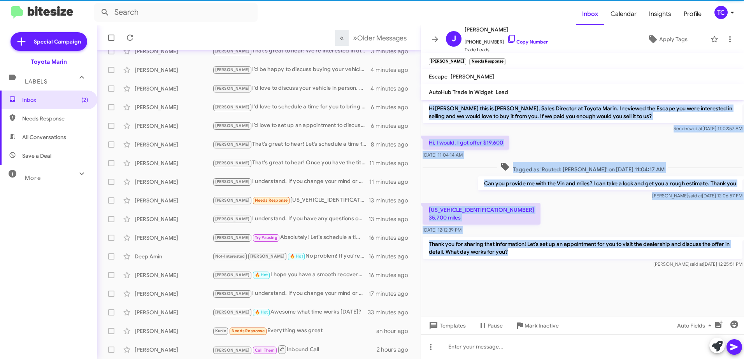
drag, startPoint x: 513, startPoint y: 252, endPoint x: 429, endPoint y: 109, distance: 166.3
click at [429, 109] on div "Hi [PERSON_NAME] this is [PERSON_NAME], Sales Director at Toyota Marin. I revie…" at bounding box center [582, 185] width 323 height 170
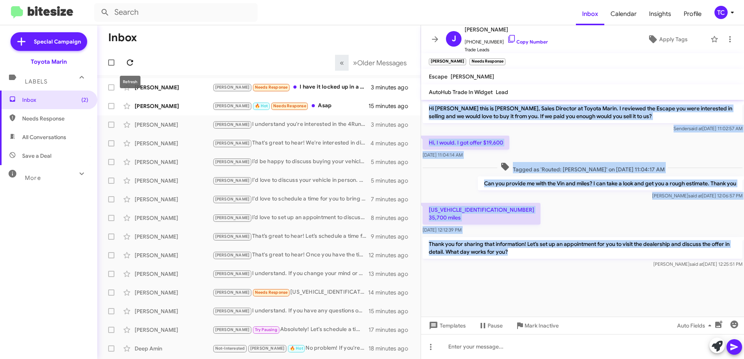
click at [128, 59] on icon at bounding box center [129, 62] width 9 height 9
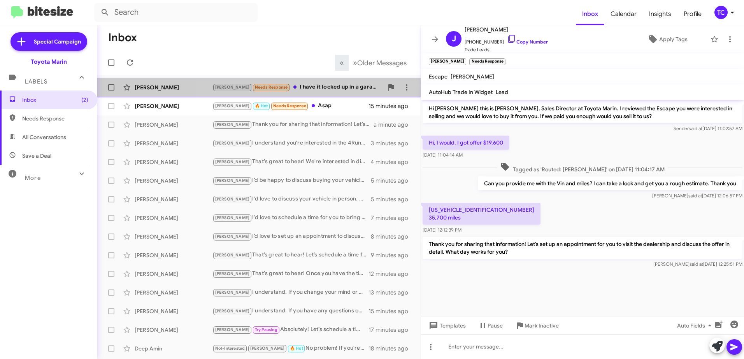
click at [318, 87] on div "[PERSON_NAME] Needs Response I have it locked up in a garage so I'd need to fin…" at bounding box center [297, 87] width 171 height 9
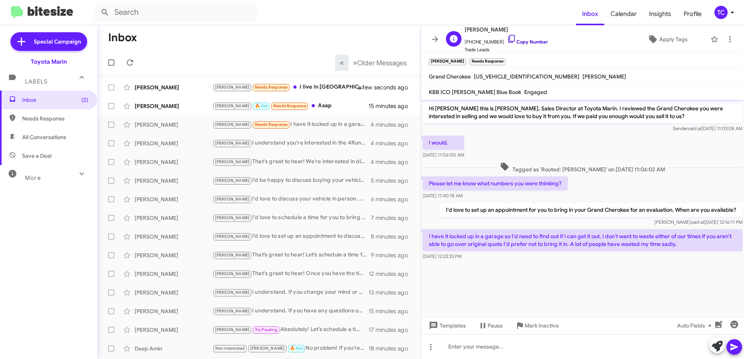
click at [507, 39] on icon at bounding box center [511, 38] width 9 height 9
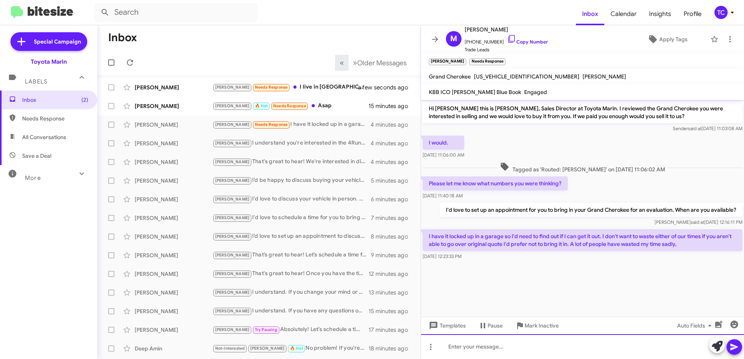
click at [552, 343] on div at bounding box center [582, 346] width 323 height 25
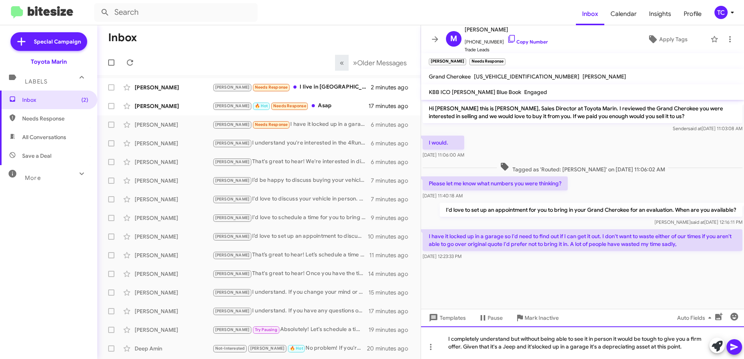
drag, startPoint x: 534, startPoint y: 348, endPoint x: 542, endPoint y: 347, distance: 8.2
click at [689, 346] on div "I completely understand but without being able to see it in person it would be …" at bounding box center [582, 343] width 323 height 33
click at [591, 346] on div "I completely understand but without being able to see it in person it would be …" at bounding box center [582, 343] width 323 height 33
click at [693, 348] on div "I completely understand but without being able to see it in person it would be …" at bounding box center [582, 343] width 323 height 33
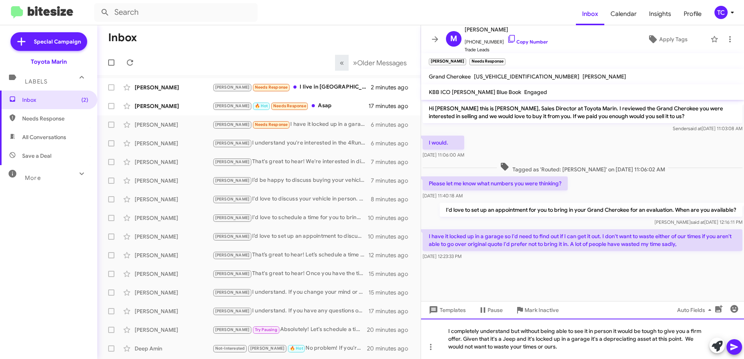
click at [574, 349] on div "I completely understand but without being able to see it in person it would be …" at bounding box center [582, 339] width 323 height 40
click at [572, 345] on div "I completely understand but without being able to see it in person it would be …" at bounding box center [582, 339] width 323 height 40
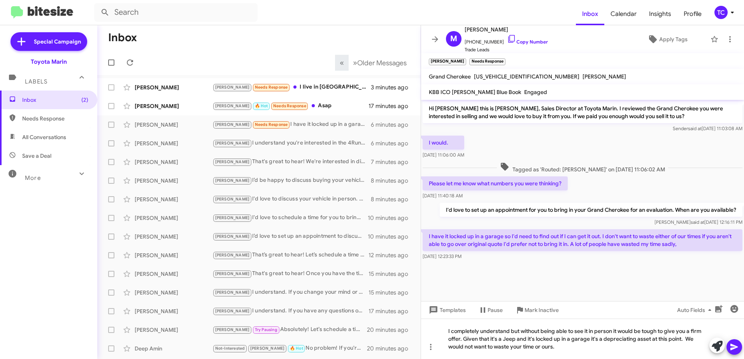
click at [735, 346] on icon at bounding box center [733, 347] width 9 height 9
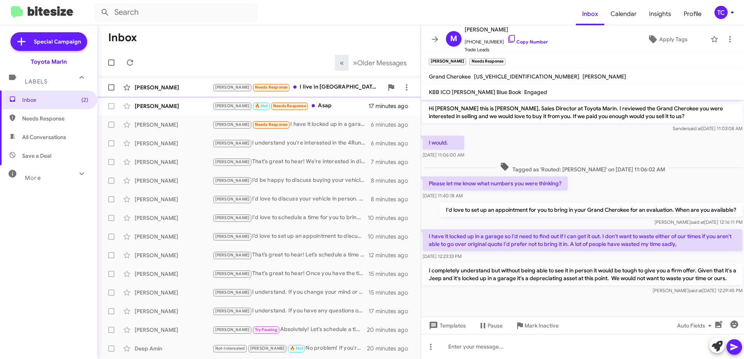
click at [320, 85] on div "[PERSON_NAME] Needs Response I live in [GEOGRAPHIC_DATA] I would need to know b…" at bounding box center [297, 87] width 171 height 9
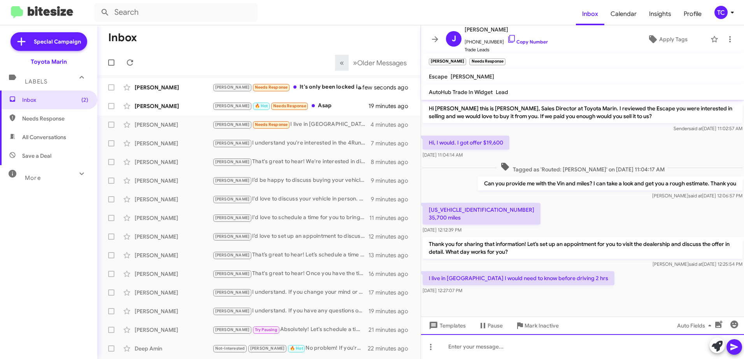
click at [477, 346] on div at bounding box center [582, 346] width 323 height 25
click at [469, 348] on div "I competely understand. We are close" at bounding box center [582, 346] width 323 height 25
click at [556, 350] on div "I completely understand. We are close" at bounding box center [582, 346] width 323 height 25
click at [572, 347] on div "I completely understand. We are close but again would need to make sure there a…" at bounding box center [582, 346] width 323 height 25
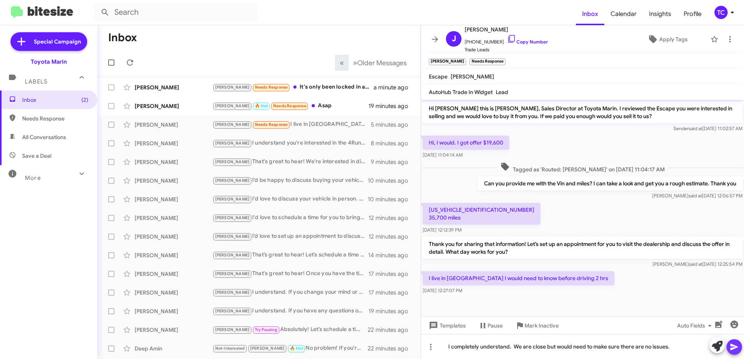
click at [733, 345] on icon at bounding box center [733, 347] width 9 height 9
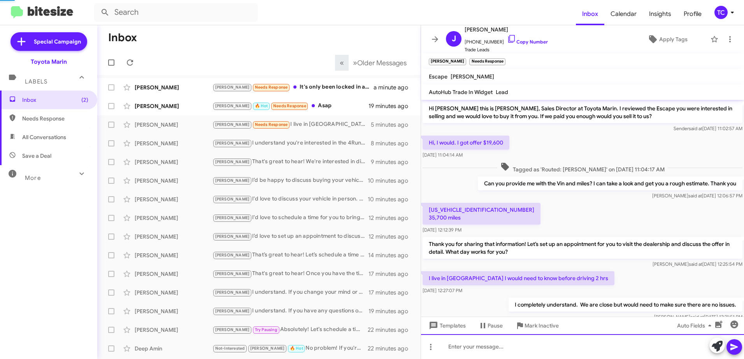
scroll to position [21, 0]
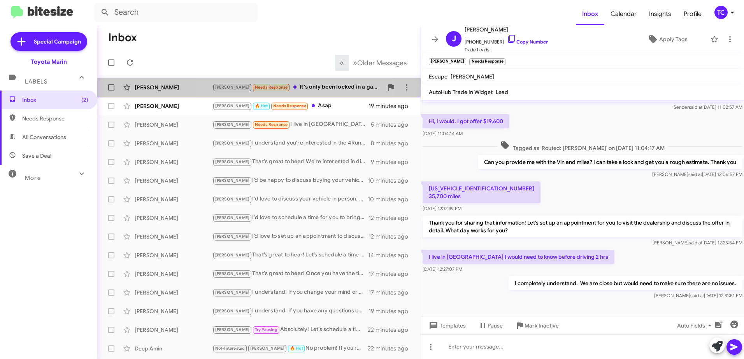
click at [303, 87] on div "[PERSON_NAME] Needs Response It's only been locked in a garage a week as I didn…" at bounding box center [297, 87] width 171 height 9
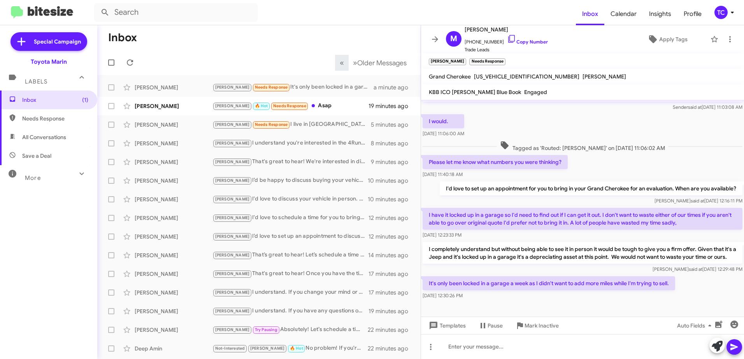
scroll to position [29, 0]
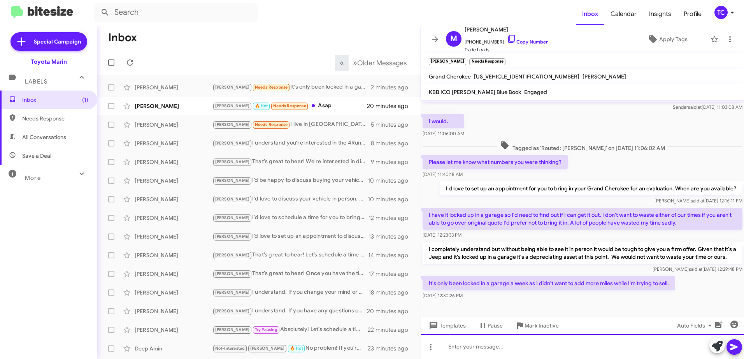
click at [630, 348] on div at bounding box center [582, 346] width 323 height 25
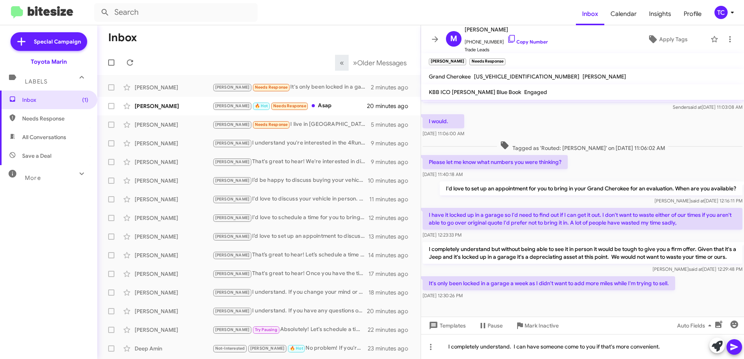
click at [732, 345] on icon at bounding box center [733, 347] width 9 height 9
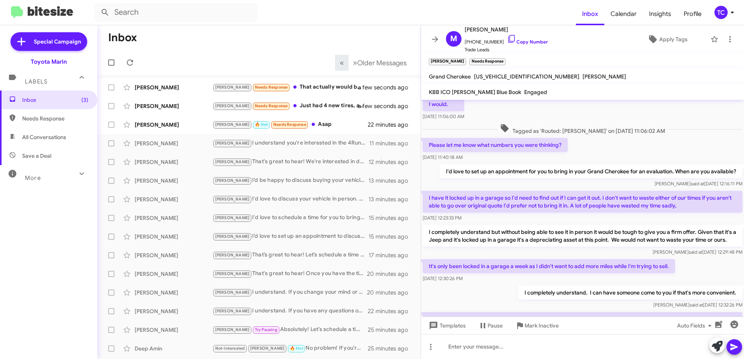
scroll to position [94, 0]
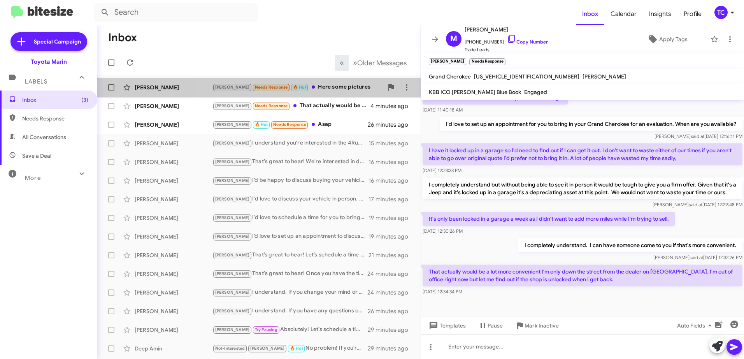
click at [322, 87] on div "[PERSON_NAME] Needs Response 🔥 Hot Here some pictures" at bounding box center [297, 87] width 171 height 9
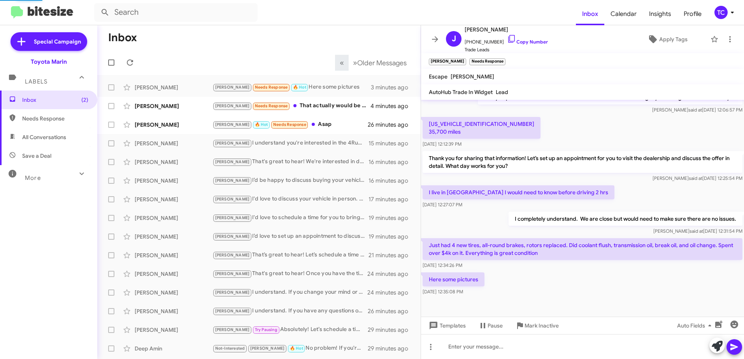
scroll to position [86, 0]
click at [551, 287] on div "Here some pictures [DATE] 12:35:08 PM" at bounding box center [582, 284] width 323 height 26
drag, startPoint x: 501, startPoint y: 38, endPoint x: 497, endPoint y: 37, distance: 4.2
click at [507, 38] on icon at bounding box center [511, 38] width 9 height 9
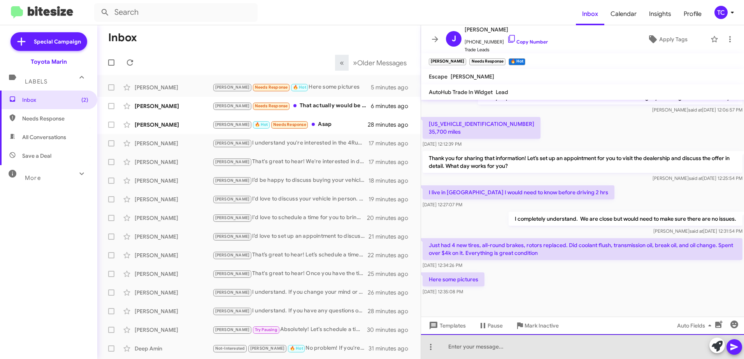
click at [532, 342] on div at bounding box center [582, 346] width 323 height 25
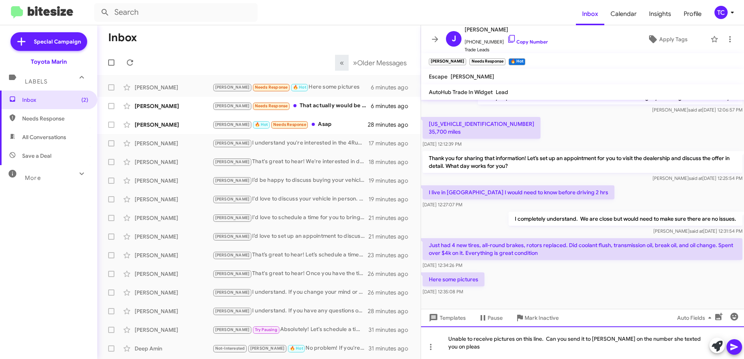
scroll to position [94, 0]
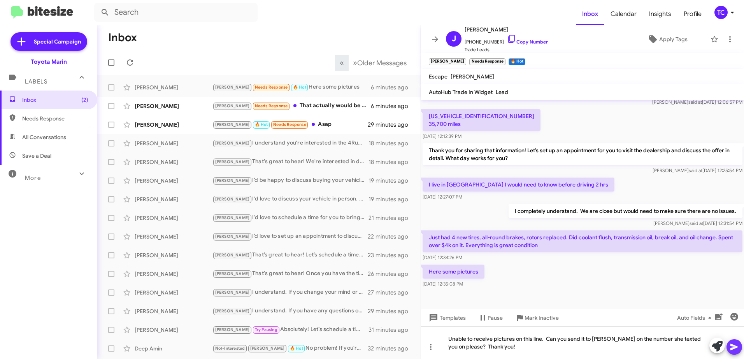
click at [735, 348] on icon at bounding box center [733, 347] width 7 height 7
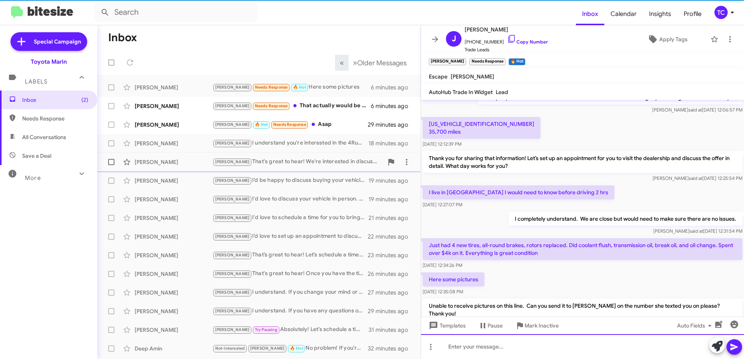
scroll to position [0, 0]
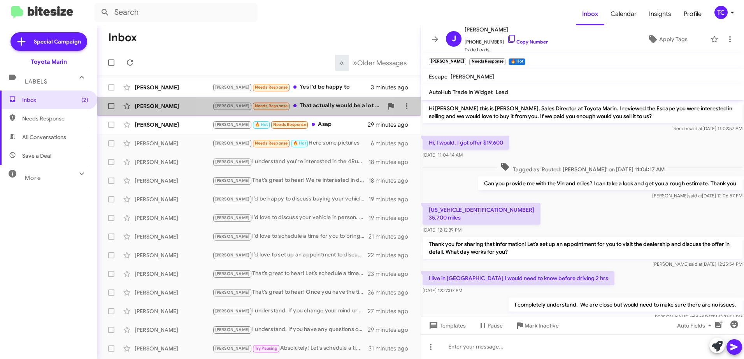
click at [302, 105] on div "[PERSON_NAME] Needs Response That actually would be a lot more convenient I'm o…" at bounding box center [297, 105] width 171 height 9
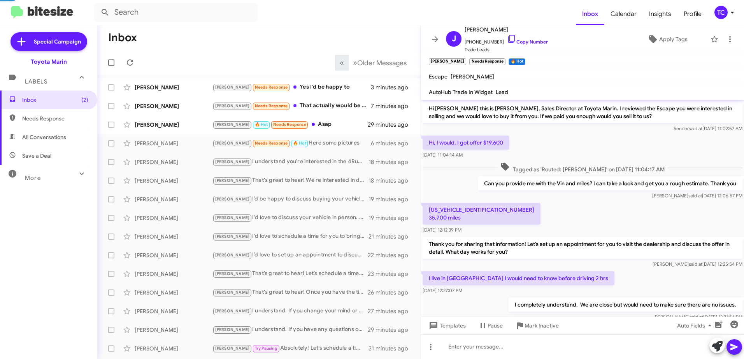
scroll to position [94, 0]
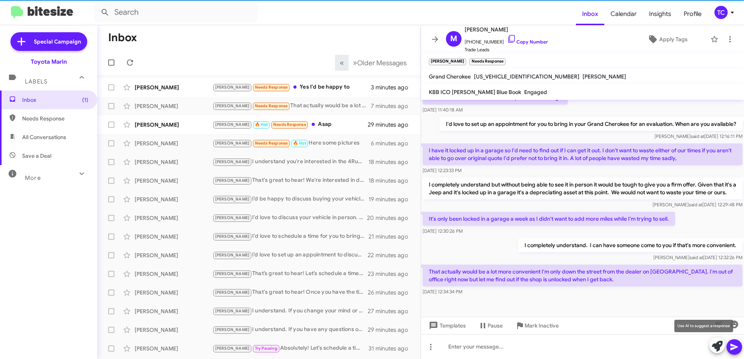
click at [714, 342] on icon at bounding box center [716, 346] width 11 height 11
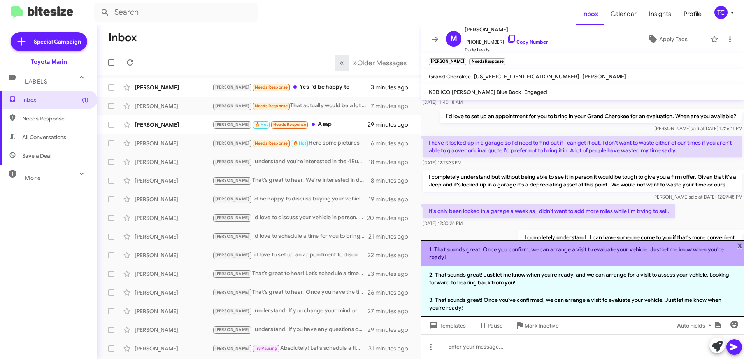
click at [514, 257] on li "1. That sounds great! Once you confirm, we can arrange a visit to evaluate your…" at bounding box center [582, 254] width 323 height 26
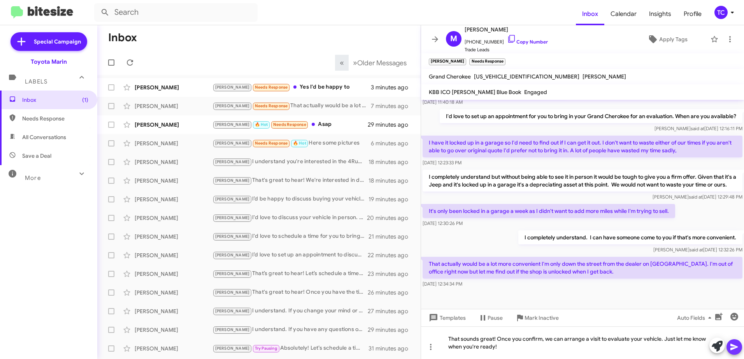
click at [737, 343] on icon at bounding box center [733, 347] width 9 height 9
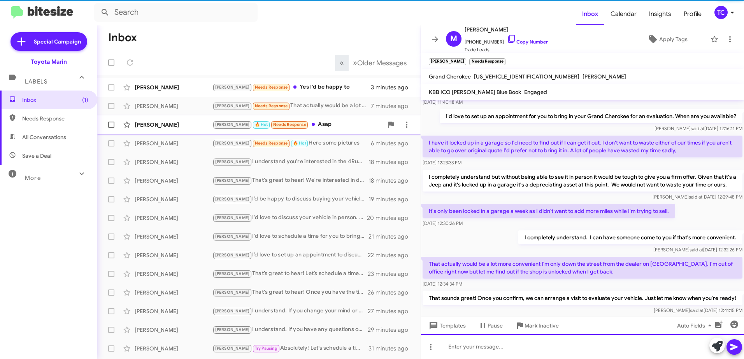
scroll to position [0, 0]
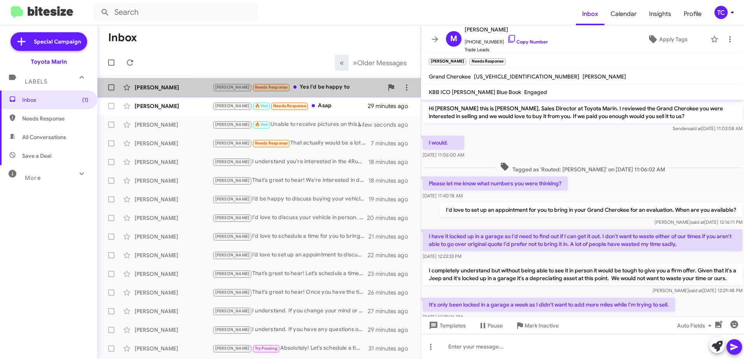
click at [315, 87] on div "[PERSON_NAME] Needs Response Yes I'd be happy to" at bounding box center [297, 87] width 171 height 9
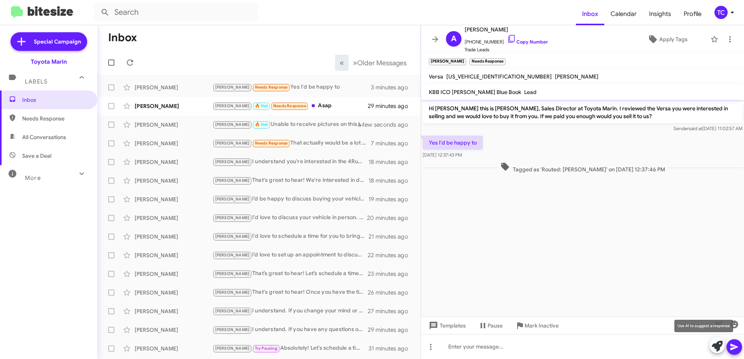
click at [718, 345] on icon at bounding box center [716, 346] width 11 height 11
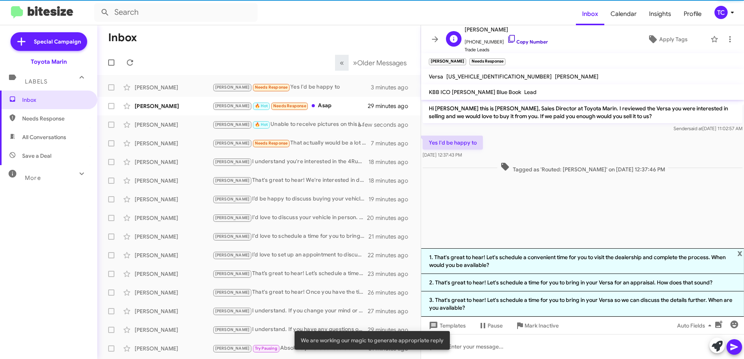
click at [507, 38] on icon at bounding box center [511, 38] width 9 height 9
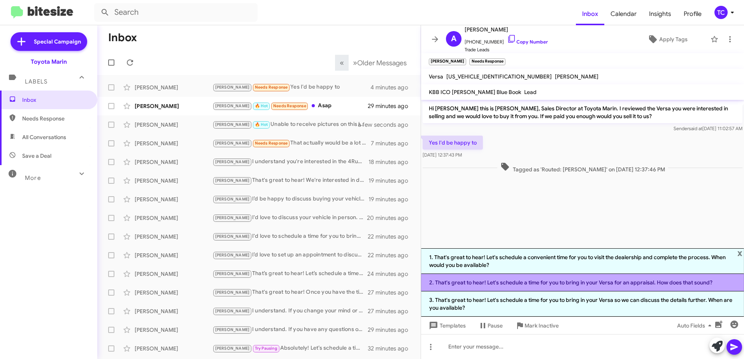
click at [549, 279] on li "2. That's great to hear! Let's schedule a time for you to bring in your Versa f…" at bounding box center [582, 282] width 323 height 17
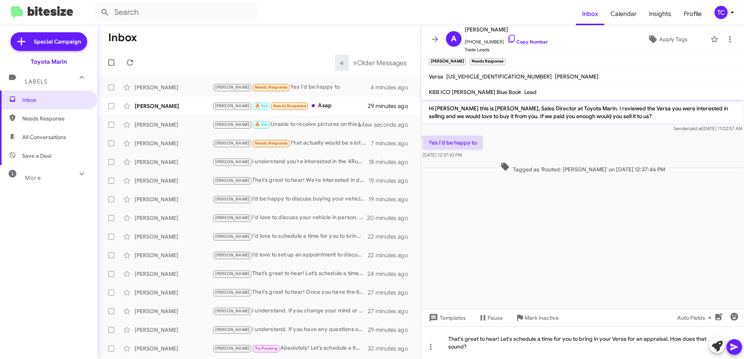
click at [738, 346] on icon at bounding box center [733, 347] width 9 height 9
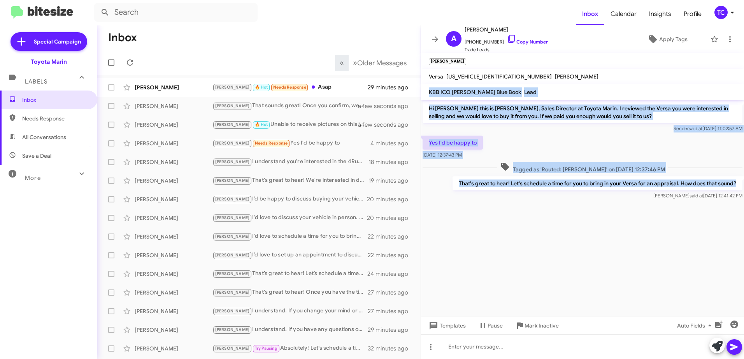
drag, startPoint x: 738, startPoint y: 181, endPoint x: 423, endPoint y: 85, distance: 329.9
click at [423, 85] on div "A [PERSON_NAME] [PHONE_NUMBER] Copy Number Trade Leads Apply Tags [PERSON_NAME]…" at bounding box center [582, 192] width 323 height 334
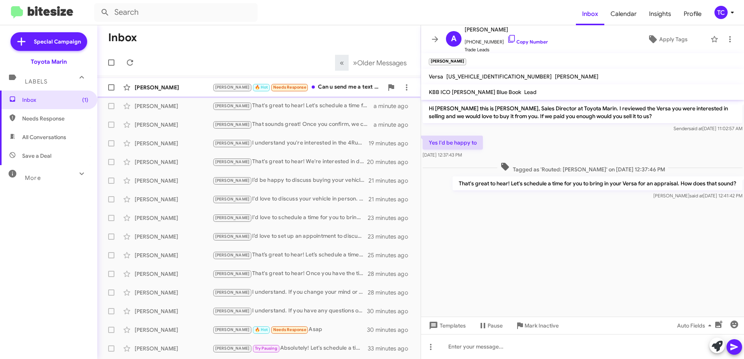
click at [322, 87] on div "[PERSON_NAME] 🔥 Hot Needs Response Can u send me a text again from that number" at bounding box center [297, 87] width 171 height 9
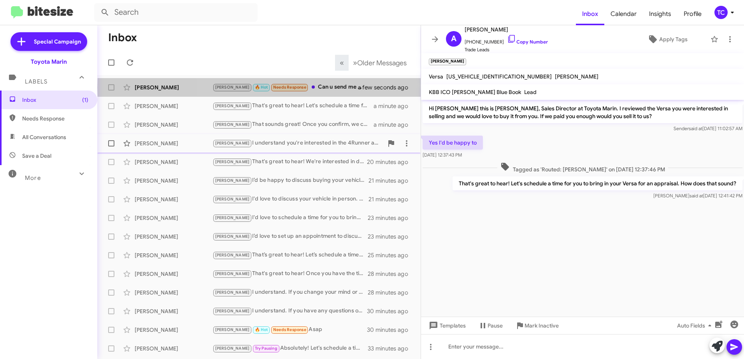
scroll to position [143, 0]
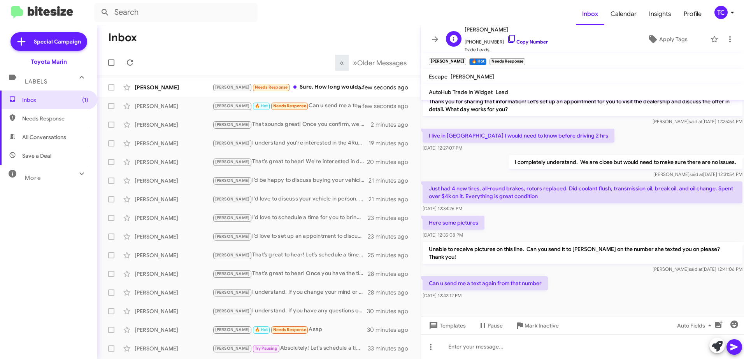
click at [508, 35] on icon at bounding box center [511, 39] width 7 height 8
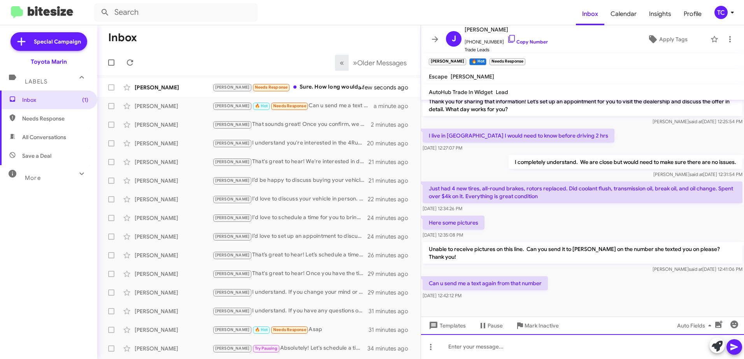
click at [532, 338] on div at bounding box center [582, 346] width 323 height 25
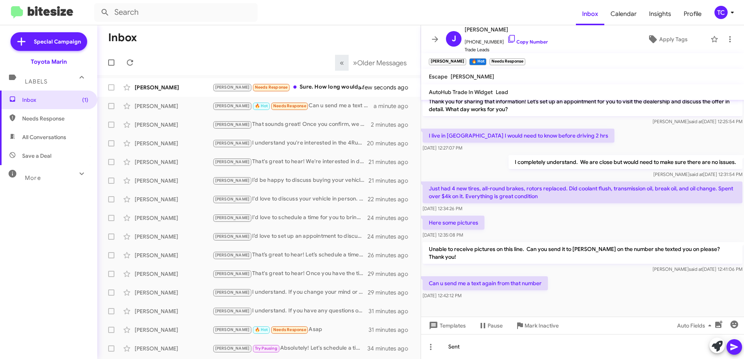
click at [737, 343] on icon at bounding box center [733, 347] width 9 height 9
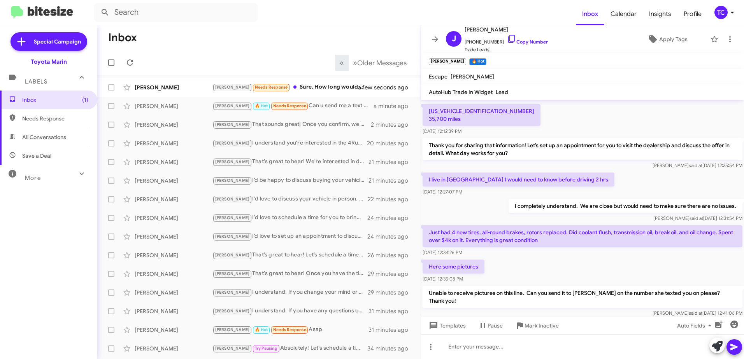
scroll to position [171, 0]
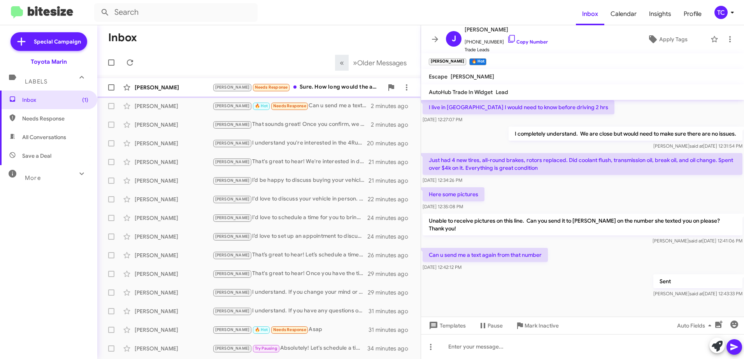
click at [329, 89] on div "[PERSON_NAME] Needs Response Sure. How long would the appraisal take?" at bounding box center [297, 87] width 171 height 9
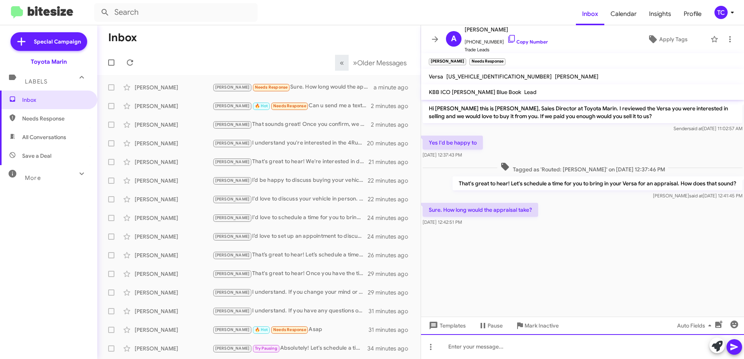
click at [527, 346] on div at bounding box center [582, 346] width 323 height 25
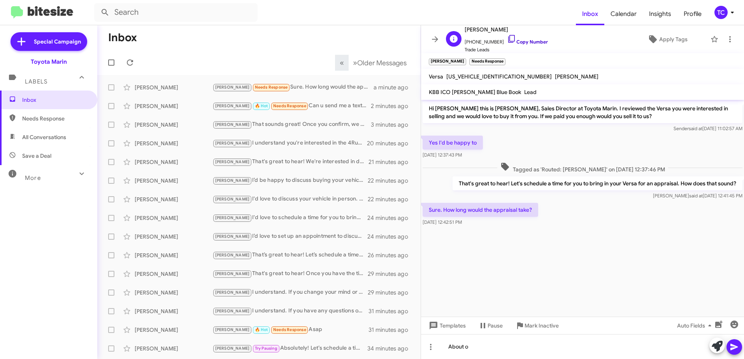
click at [507, 39] on icon at bounding box center [511, 38] width 9 height 9
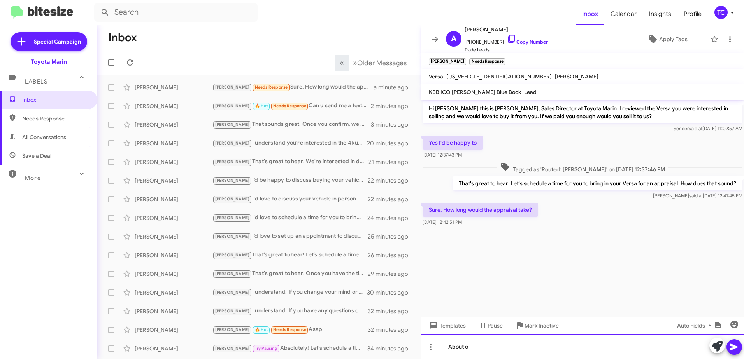
click at [489, 351] on div "About o" at bounding box center [582, 346] width 323 height 25
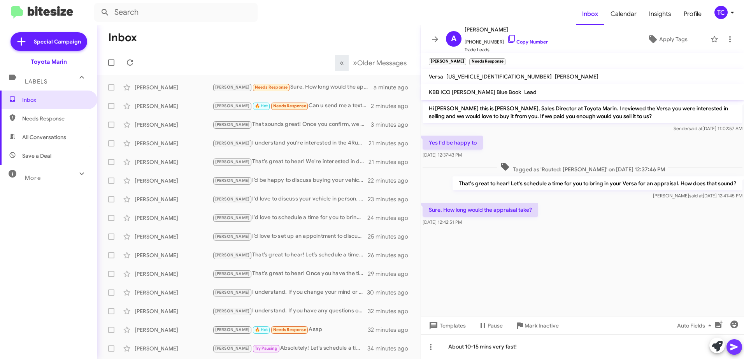
click at [737, 345] on icon at bounding box center [733, 347] width 9 height 9
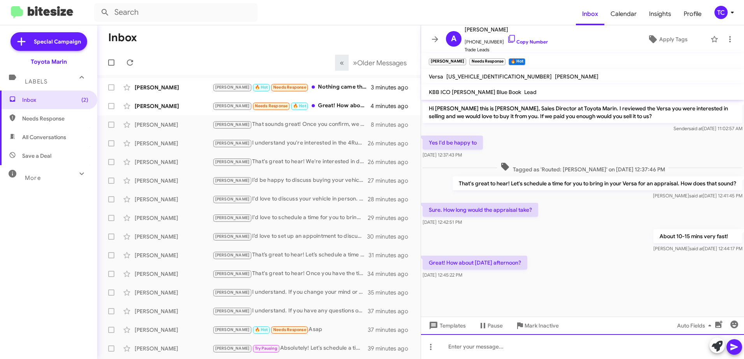
click at [525, 348] on div at bounding box center [582, 346] width 323 height 25
click at [486, 346] on div "That's perfect what time are you thinking?" at bounding box center [582, 346] width 323 height 25
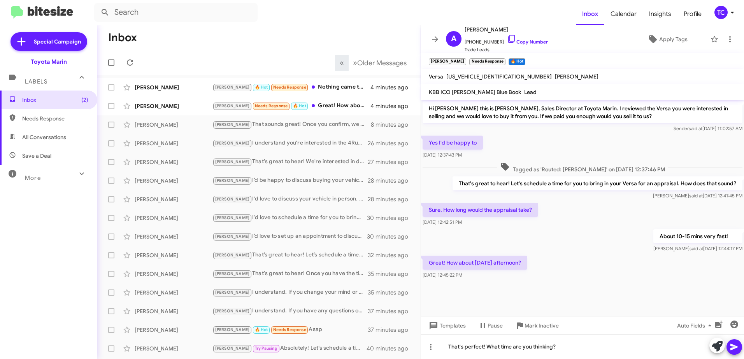
click at [733, 348] on icon at bounding box center [733, 347] width 7 height 7
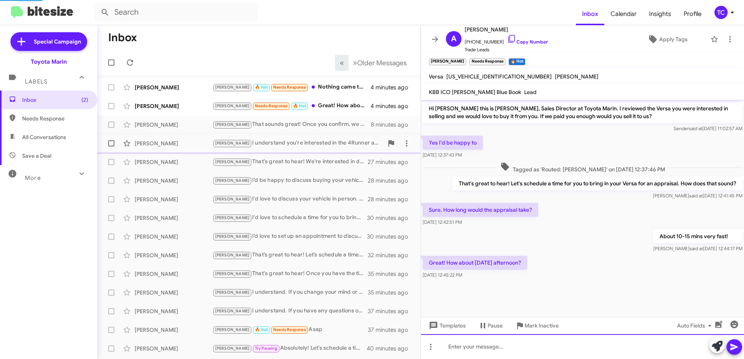
scroll to position [6, 0]
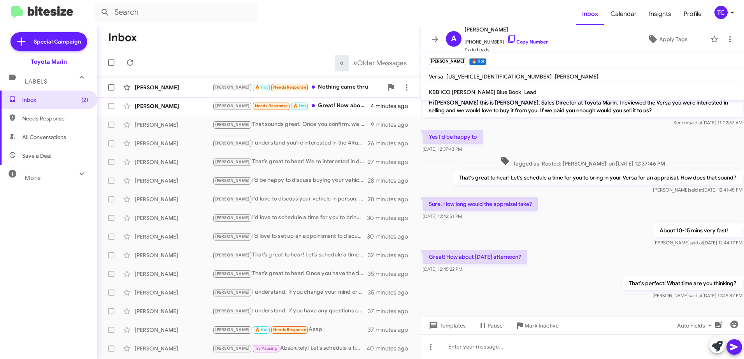
click at [336, 87] on div "[PERSON_NAME] 🔥 Hot Needs Response Nothing came thru" at bounding box center [297, 87] width 171 height 9
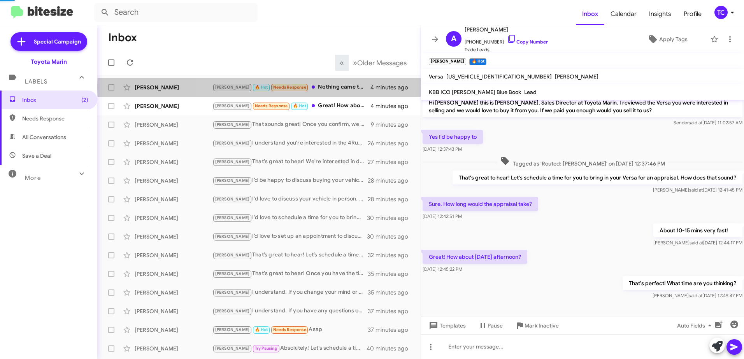
scroll to position [199, 0]
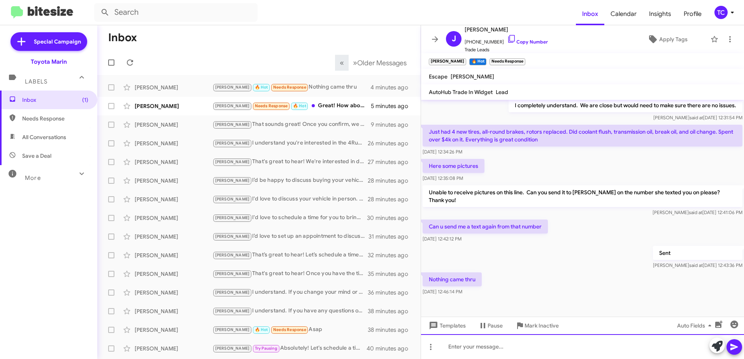
click at [495, 347] on div at bounding box center [582, 346] width 323 height 25
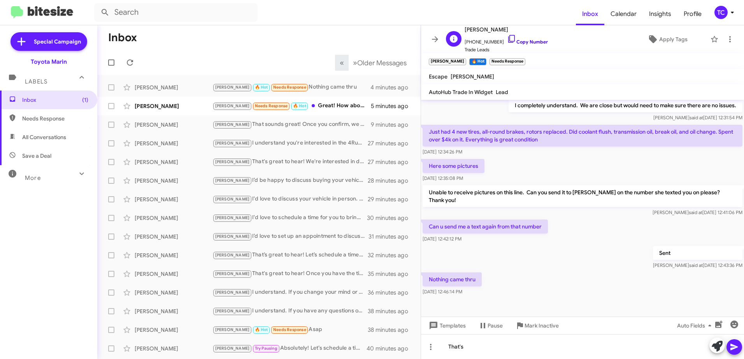
click at [507, 38] on icon at bounding box center [511, 38] width 9 height 9
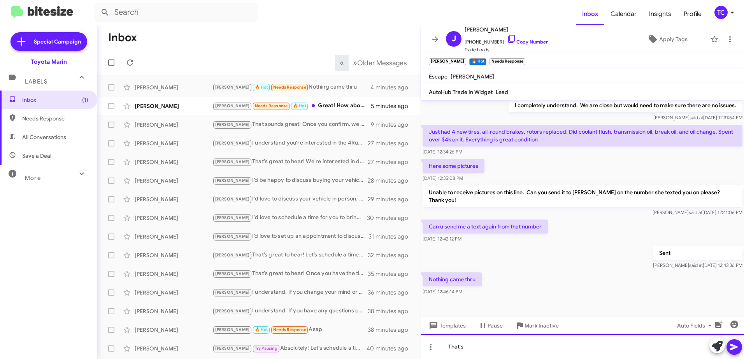
click at [537, 349] on div "That's" at bounding box center [582, 346] width 323 height 25
click at [531, 346] on div "That's strange you can text it to" at bounding box center [582, 346] width 323 height 25
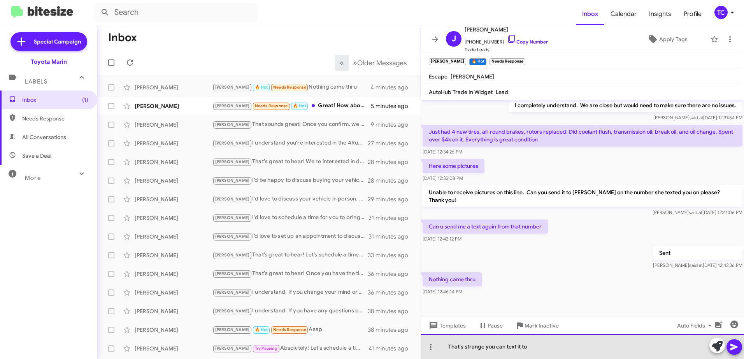
click at [484, 346] on div "That's strange you can text it to" at bounding box center [582, 346] width 323 height 25
click at [595, 348] on div "That's strange, do you have a text spam blocker maybe? you can text it to" at bounding box center [582, 346] width 323 height 25
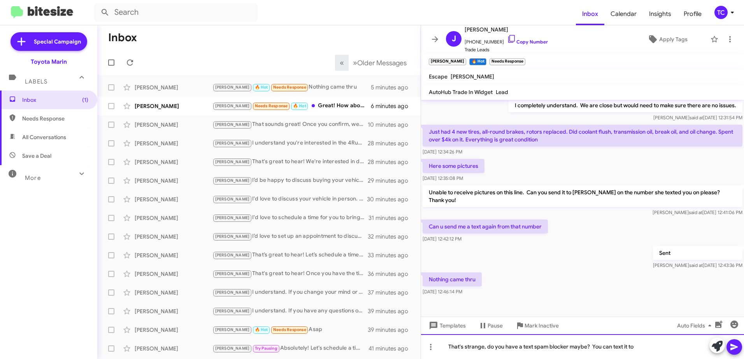
click at [641, 346] on div "That's strange, do you have a text spam blocker maybe? You can text it to" at bounding box center [582, 346] width 323 height 25
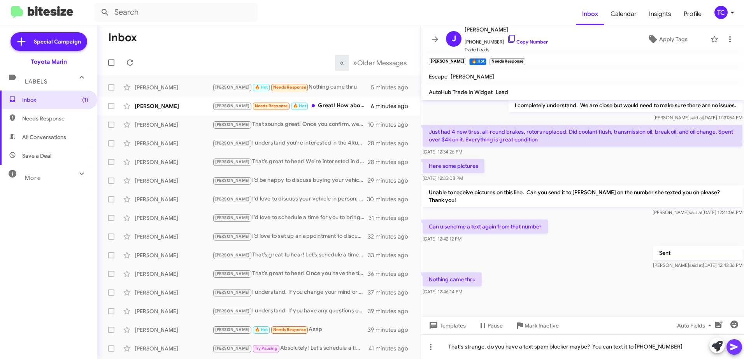
click at [734, 346] on icon at bounding box center [733, 347] width 7 height 7
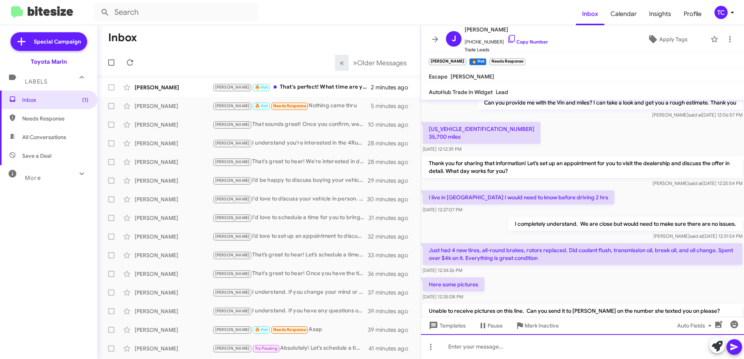
scroll to position [228, 0]
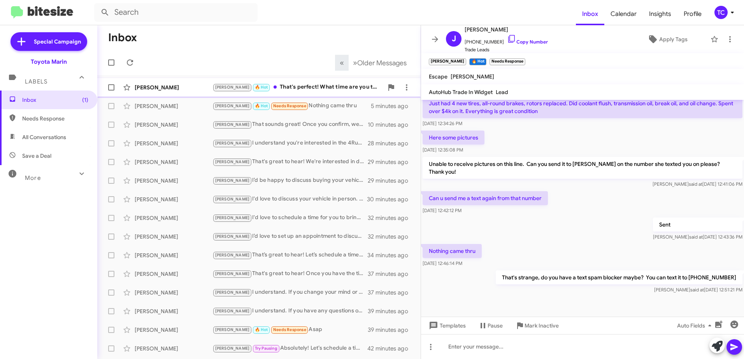
click at [305, 85] on div "[PERSON_NAME] 🔥 Hot That's perfect! What time are you thinking?" at bounding box center [297, 87] width 171 height 9
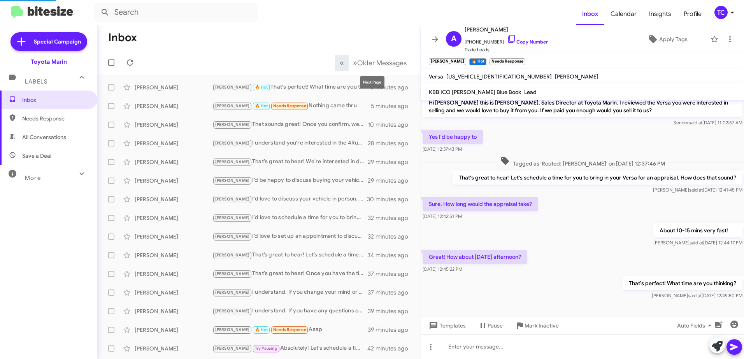
scroll to position [6, 0]
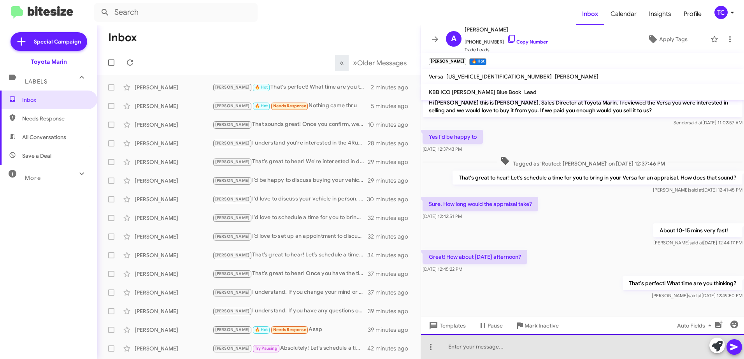
click at [570, 349] on div at bounding box center [582, 346] width 323 height 25
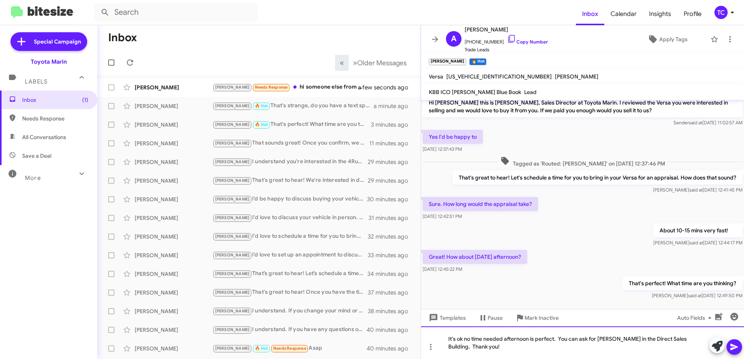
scroll to position [14, 0]
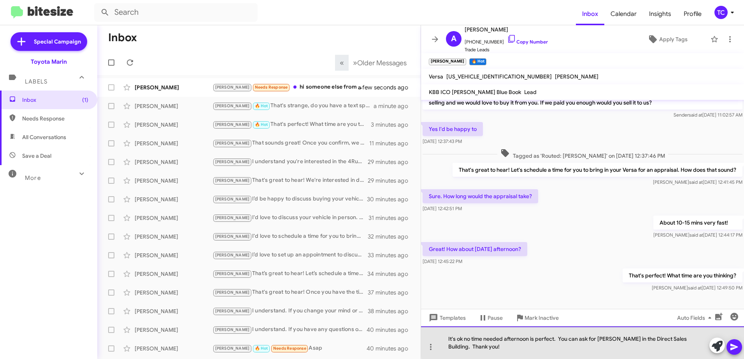
click at [661, 338] on div "It's ok no time needed afternoon is perfect. You can ask for [PERSON_NAME] in t…" at bounding box center [582, 343] width 323 height 33
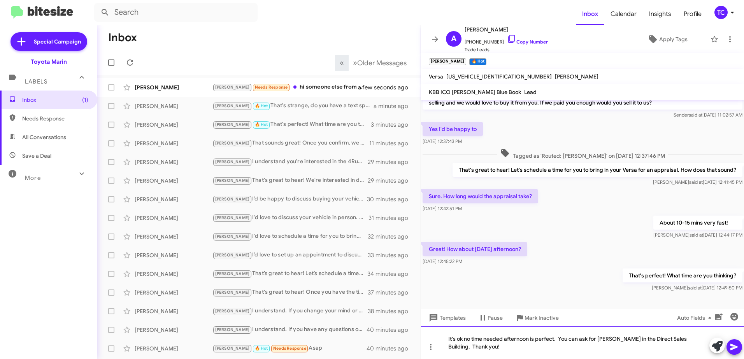
click at [660, 338] on div "It's ok no time needed afternoon is perfect. You can ask for [PERSON_NAME] in t…" at bounding box center [582, 343] width 323 height 33
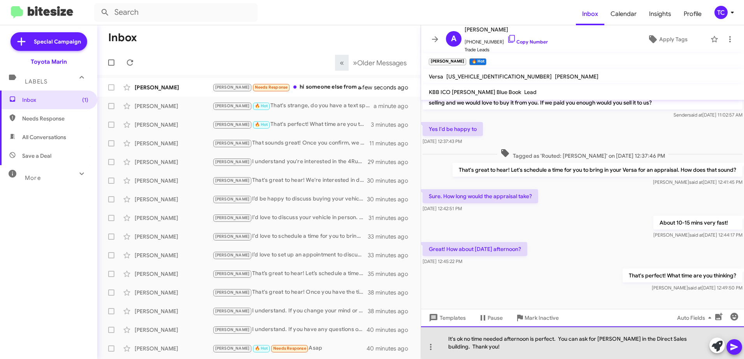
click at [682, 338] on div "It's ok no time needed afternoon is perfect. You can ask for [PERSON_NAME] in t…" at bounding box center [582, 343] width 323 height 33
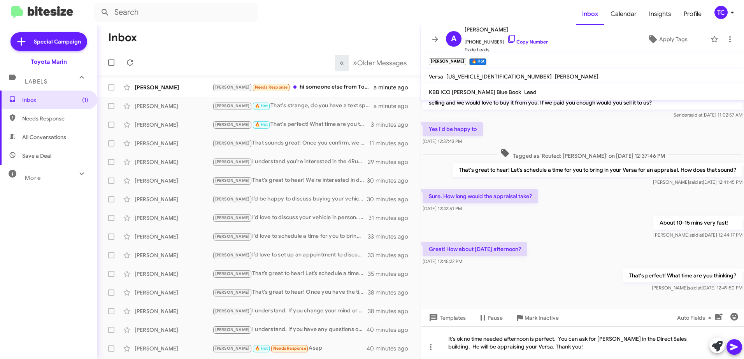
click at [732, 345] on icon at bounding box center [733, 347] width 7 height 7
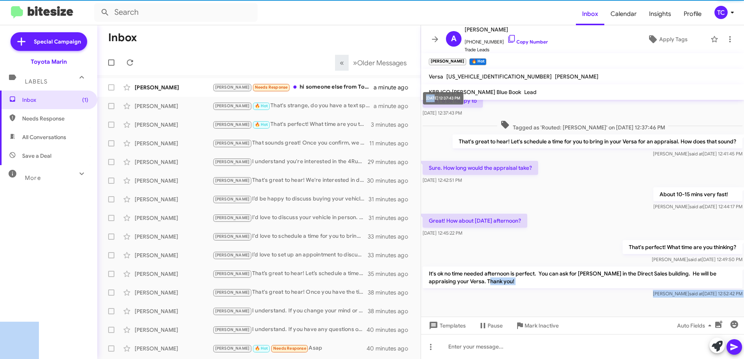
scroll to position [0, 0]
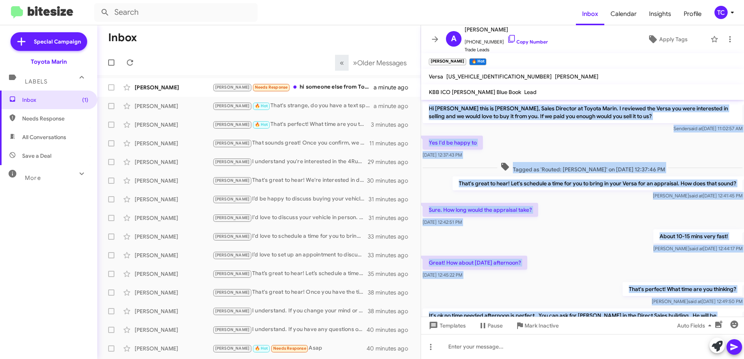
drag, startPoint x: 476, startPoint y: 282, endPoint x: 428, endPoint y: 110, distance: 178.0
click at [428, 110] on div "Hi [PERSON_NAME] this is [PERSON_NAME], Sales Director at Toyota Marin. I revie…" at bounding box center [582, 220] width 323 height 241
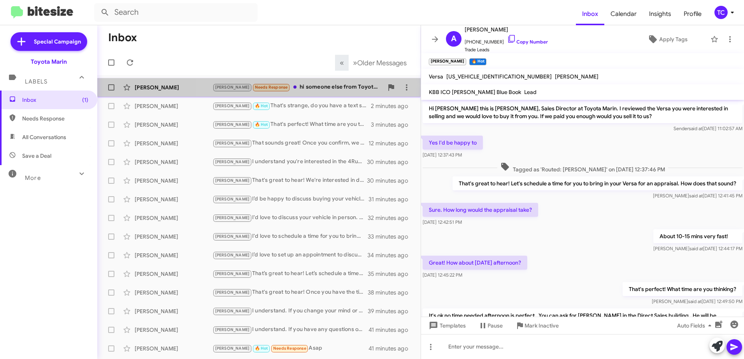
click at [333, 84] on div "[PERSON_NAME] Needs Response hi someone else from Toyota marin had reached out …" at bounding box center [297, 87] width 171 height 9
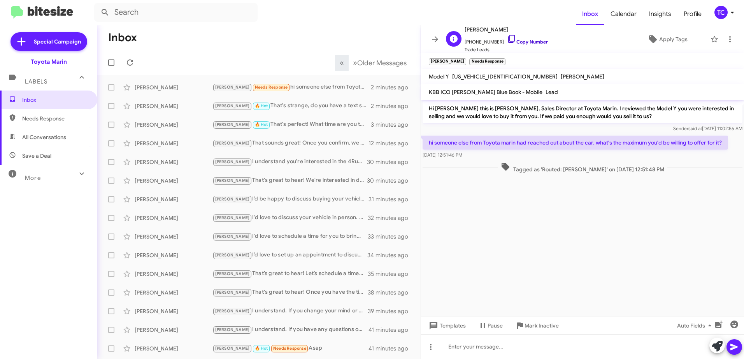
click at [507, 39] on icon at bounding box center [511, 38] width 9 height 9
click at [713, 345] on icon at bounding box center [716, 346] width 11 height 11
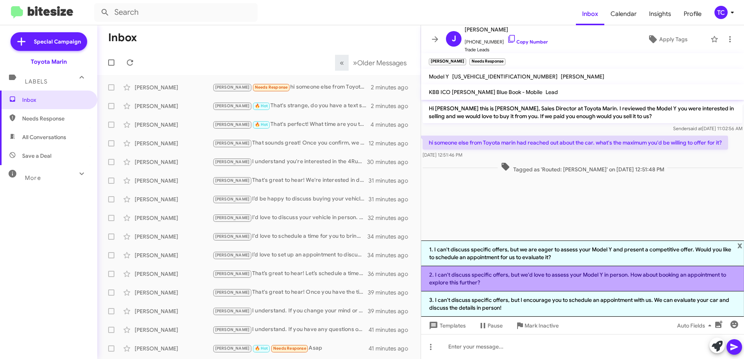
click at [542, 276] on li "2. I can't discuss specific offers, but we'd love to assess your Model Y in per…" at bounding box center [582, 278] width 323 height 25
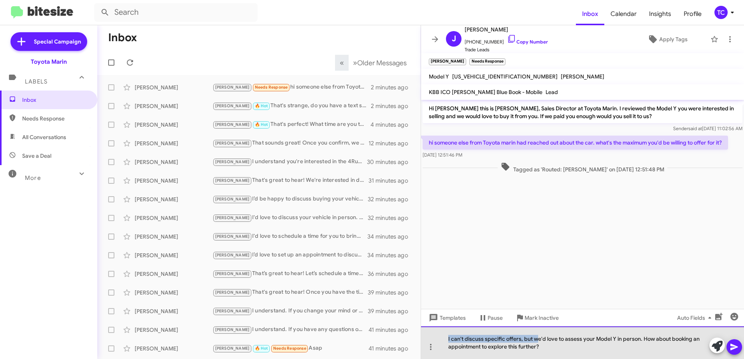
drag, startPoint x: 536, startPoint y: 339, endPoint x: 438, endPoint y: 336, distance: 97.6
click at [438, 336] on div "I can't discuss specific offers, but we'd love to assess your Model Y in person…" at bounding box center [582, 343] width 323 height 33
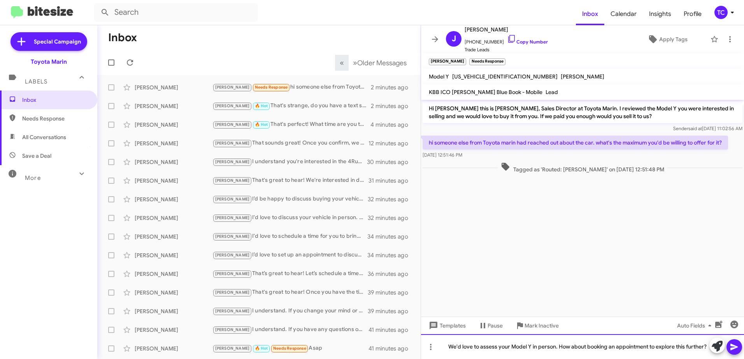
click at [555, 345] on div "We'd love to assess your Model Y in person. How about booking an appointment to…" at bounding box center [582, 346] width 323 height 25
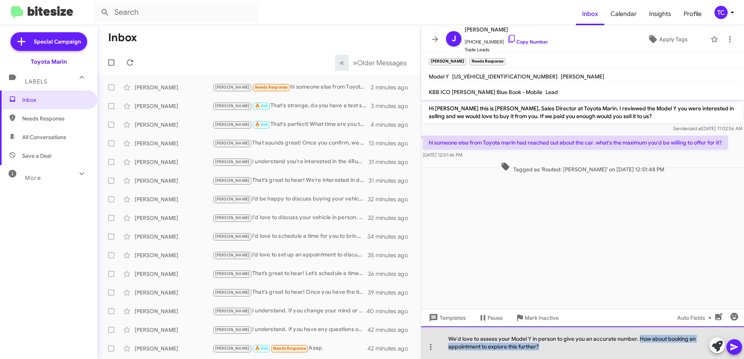
drag, startPoint x: 541, startPoint y: 346, endPoint x: 639, endPoint y: 340, distance: 98.2
click at [639, 340] on div "We'd love to assess your Model Y in person to give you an accurate number. How …" at bounding box center [582, 343] width 323 height 33
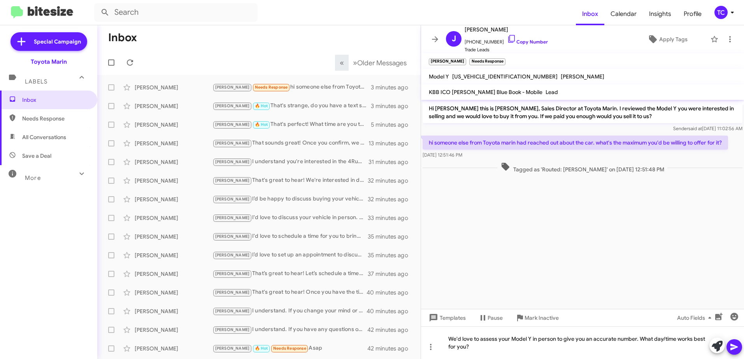
click at [733, 348] on icon at bounding box center [733, 347] width 7 height 7
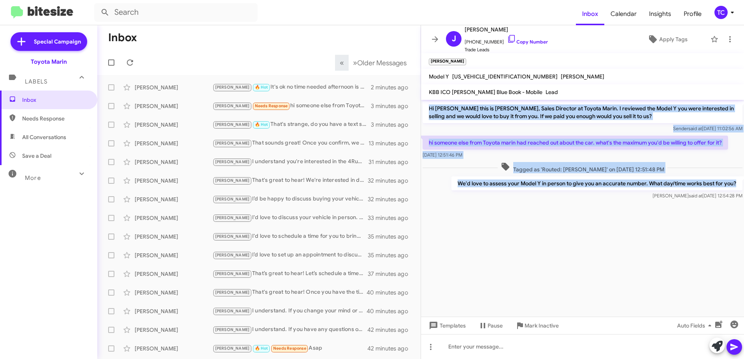
drag, startPoint x: 742, startPoint y: 182, endPoint x: 428, endPoint y: 108, distance: 322.1
click at [428, 108] on div "Hi [PERSON_NAME] this is [PERSON_NAME], Sales Director at Toyota Marin. I revie…" at bounding box center [582, 150] width 323 height 101
click at [129, 63] on icon at bounding box center [129, 62] width 9 height 9
